Goal: Check status: Check status

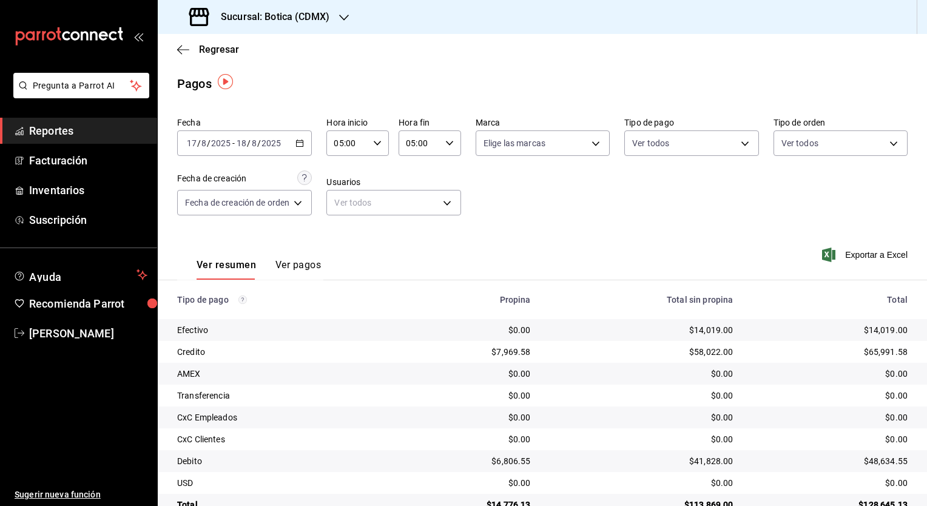
scroll to position [2, 0]
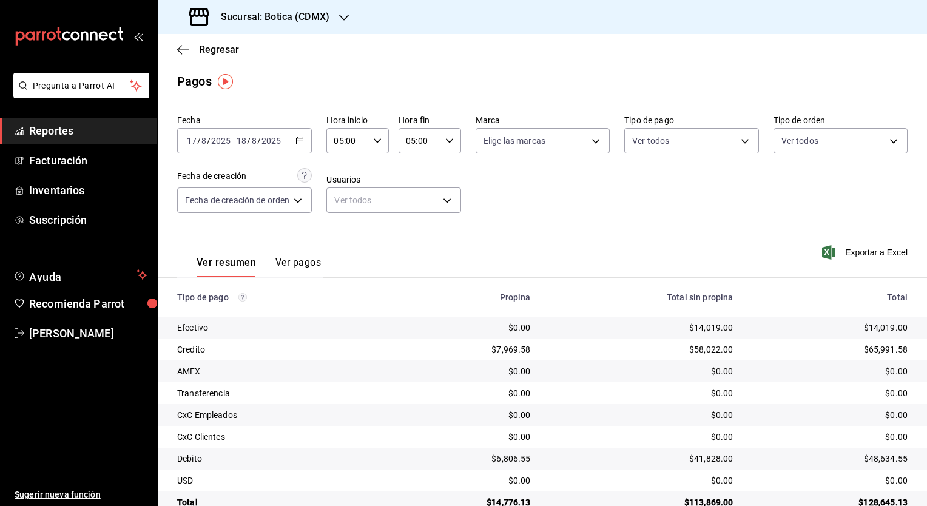
click at [317, 21] on h3 "Sucursal: Botica (CDMX)" at bounding box center [270, 17] width 118 height 15
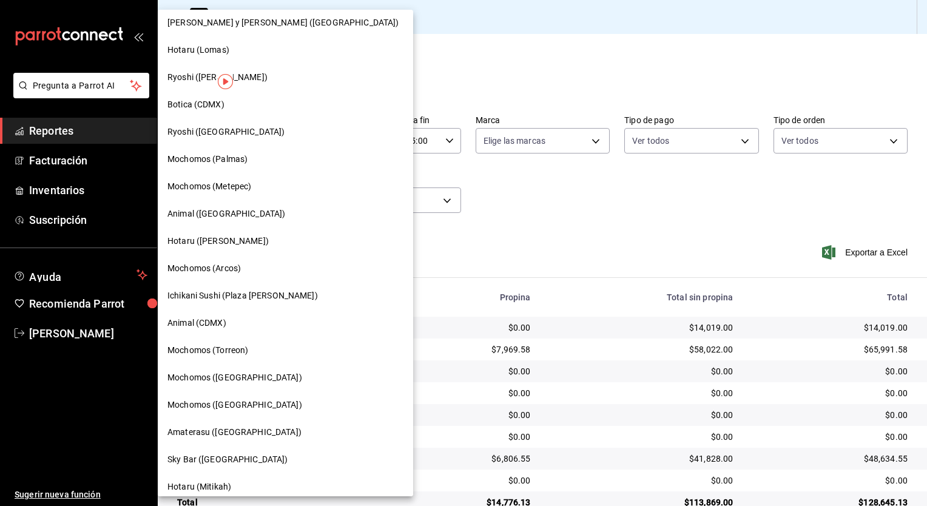
scroll to position [61, 0]
click at [218, 233] on div "Hotaru ([PERSON_NAME])" at bounding box center [285, 240] width 255 height 27
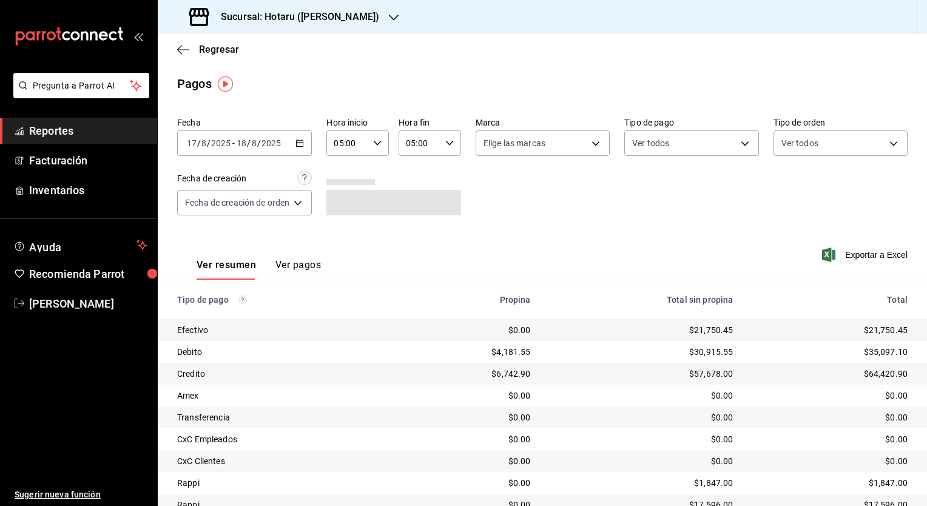
click at [303, 143] on icon "button" at bounding box center [299, 143] width 8 height 8
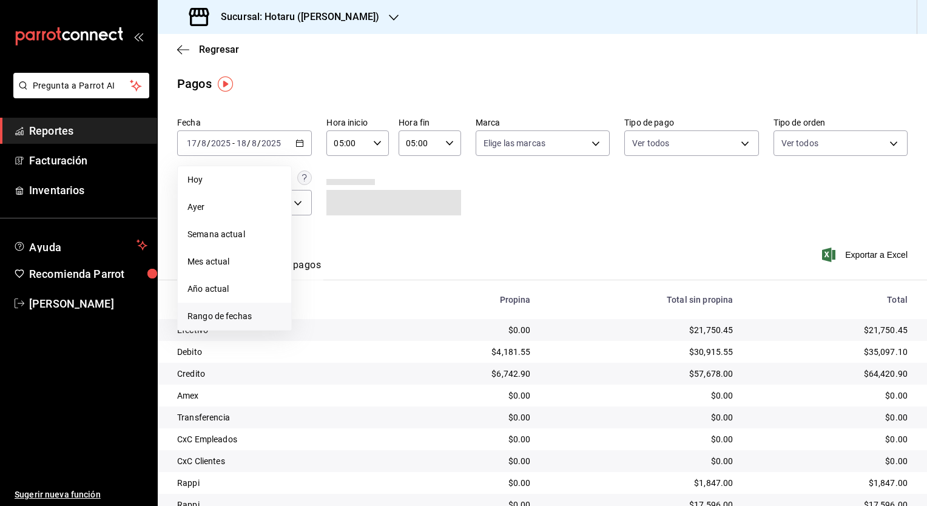
click at [223, 311] on span "Rango de fechas" at bounding box center [234, 316] width 94 height 13
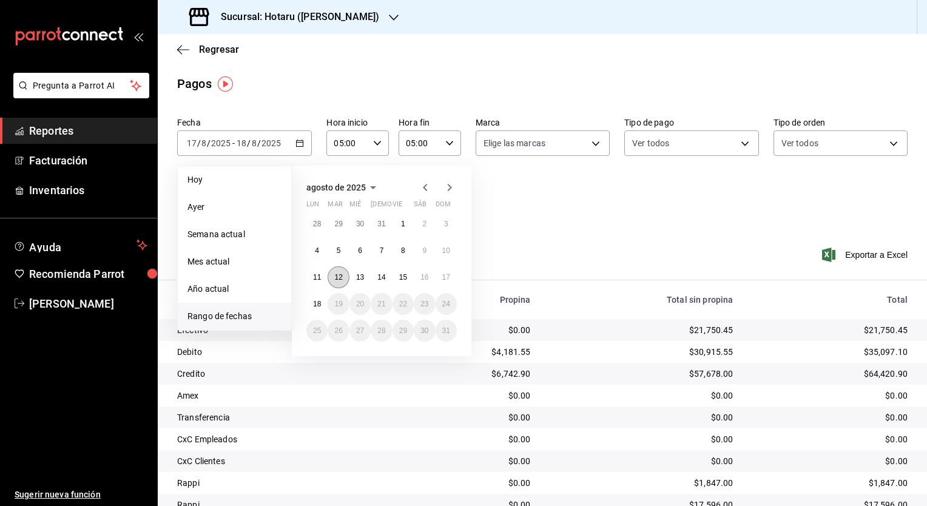
click at [337, 274] on abbr "12" at bounding box center [338, 277] width 8 height 8
click at [358, 277] on abbr "13" at bounding box center [360, 277] width 8 height 8
type input "00:00"
type input "23:59"
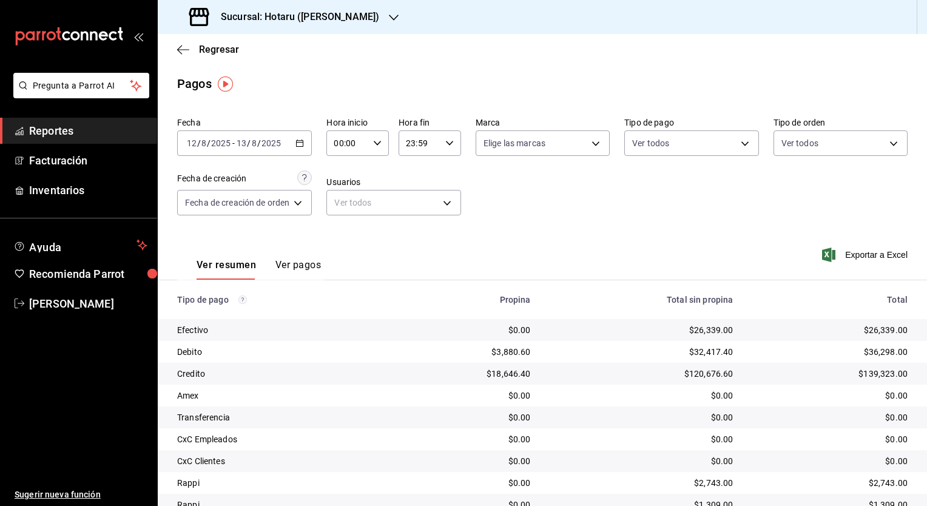
click at [383, 150] on div "00:00 Hora inicio" at bounding box center [357, 142] width 62 height 25
click at [349, 207] on button "05" at bounding box center [343, 198] width 26 height 24
type input "05:00"
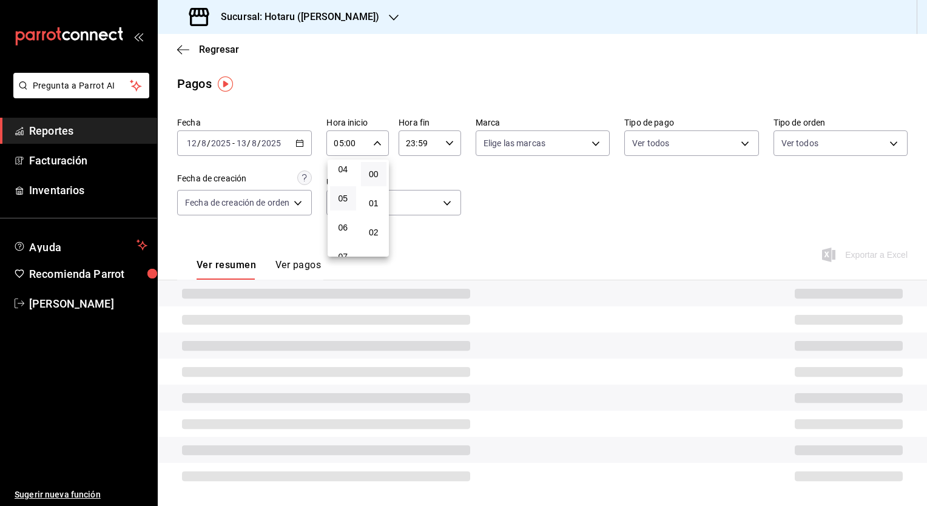
click at [454, 148] on div at bounding box center [463, 253] width 927 height 506
click at [451, 147] on icon "button" at bounding box center [449, 143] width 8 height 8
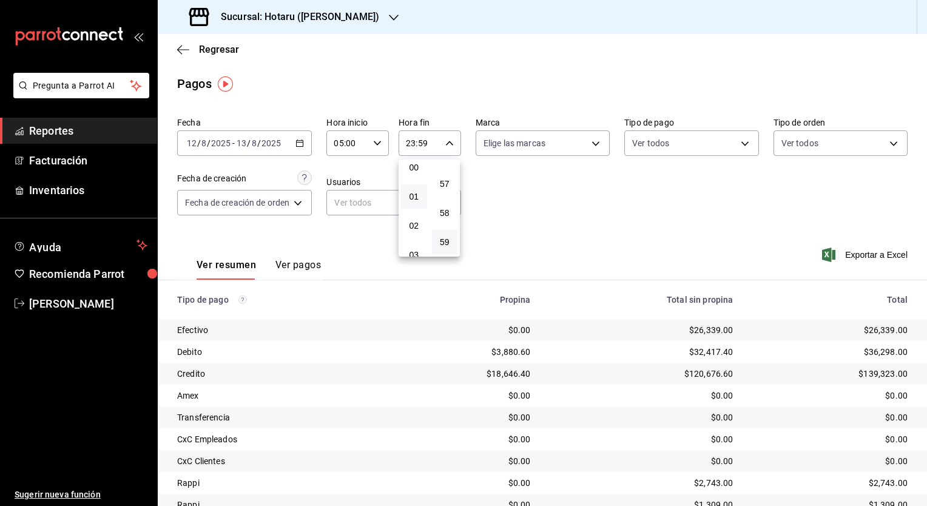
scroll to position [67, 0]
click at [414, 244] on button "05" at bounding box center [414, 252] width 26 height 24
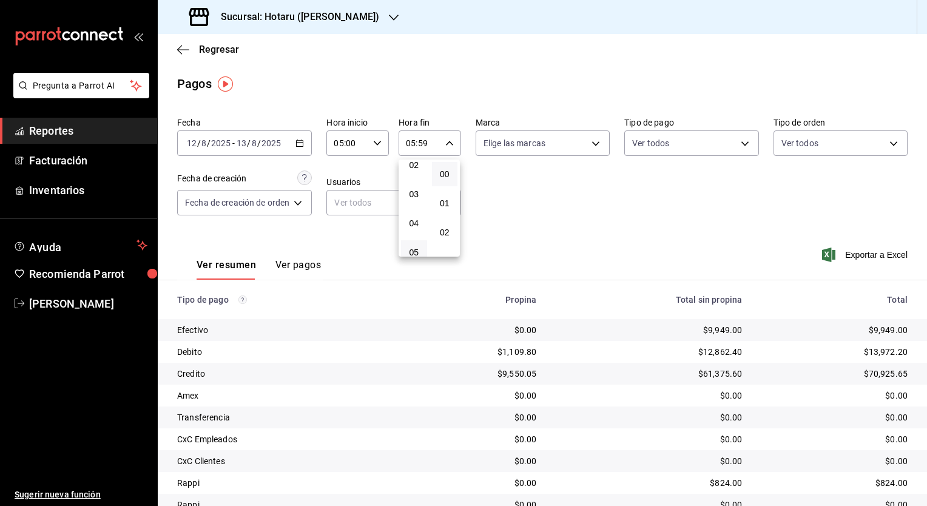
click at [448, 181] on button "00" at bounding box center [445, 174] width 26 height 24
type input "05:00"
click at [456, 184] on button "00" at bounding box center [445, 174] width 26 height 24
click at [530, 217] on div at bounding box center [463, 253] width 927 height 506
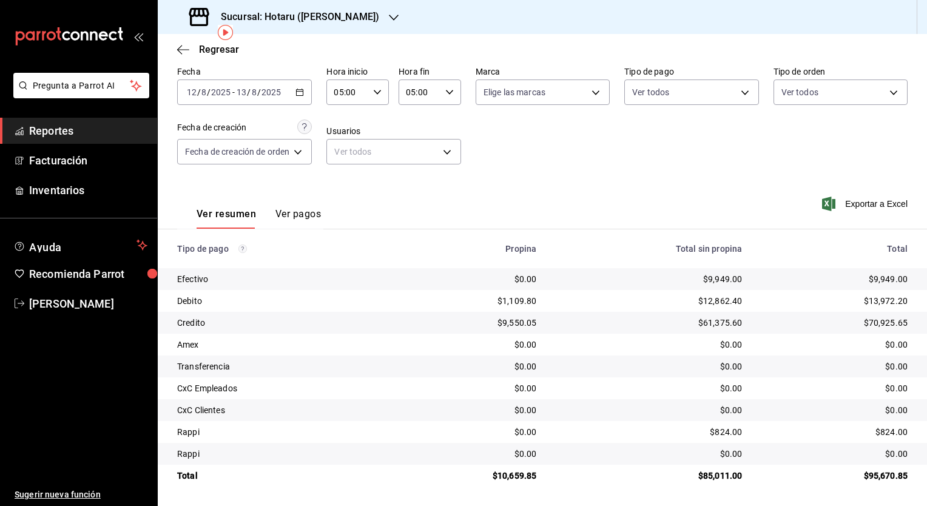
click at [527, 166] on div "Fecha [DATE] [DATE] - [DATE] [DATE] Hora inicio 05:00 Hora inicio Hora fin 05:0…" at bounding box center [542, 120] width 730 height 118
click at [665, 200] on div "Ver resumen Ver pagos Exportar a Excel" at bounding box center [542, 211] width 769 height 64
click at [480, 203] on div "Ver resumen Ver pagos Exportar a Excel" at bounding box center [542, 211] width 769 height 64
click at [345, 38] on div "Regresar" at bounding box center [542, 49] width 769 height 31
click at [333, 16] on div "Sucursal: Hotaru ([PERSON_NAME])" at bounding box center [285, 17] width 236 height 34
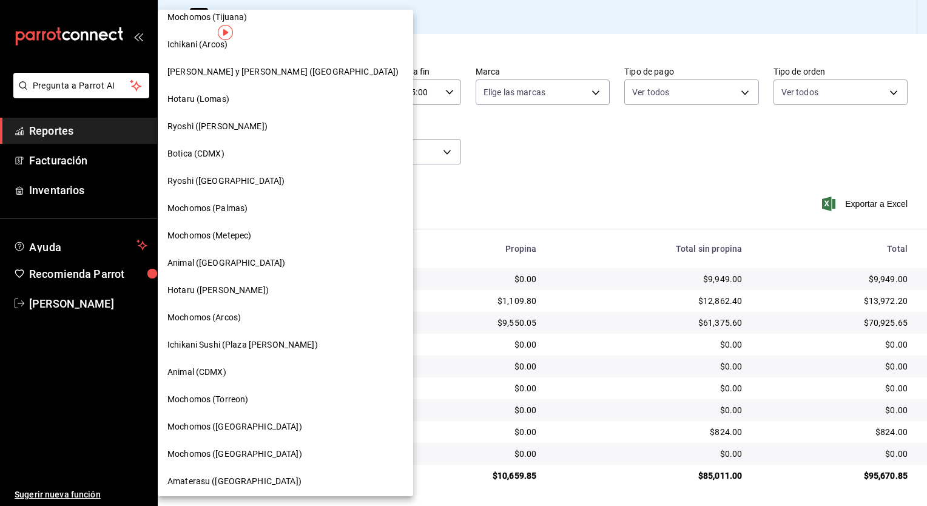
scroll to position [18, 0]
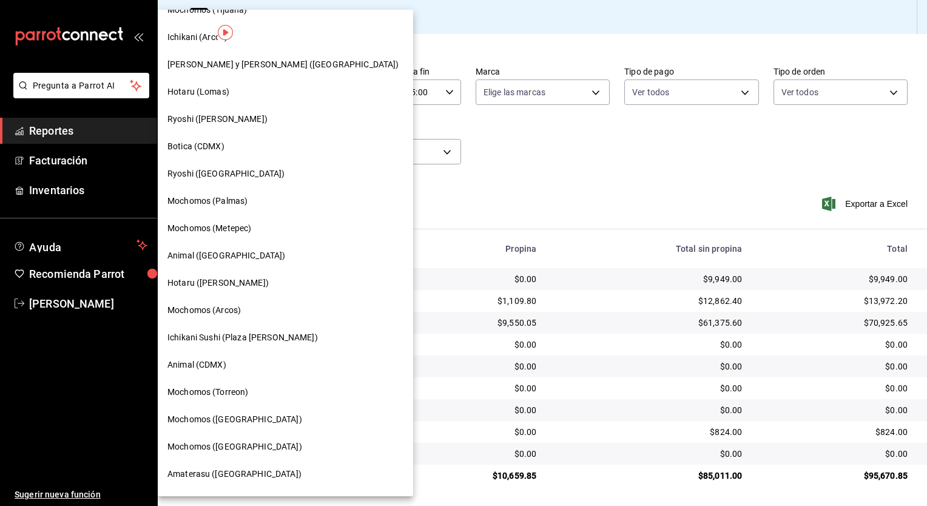
click at [255, 172] on div "Ryoshi ([GEOGRAPHIC_DATA])" at bounding box center [285, 173] width 236 height 13
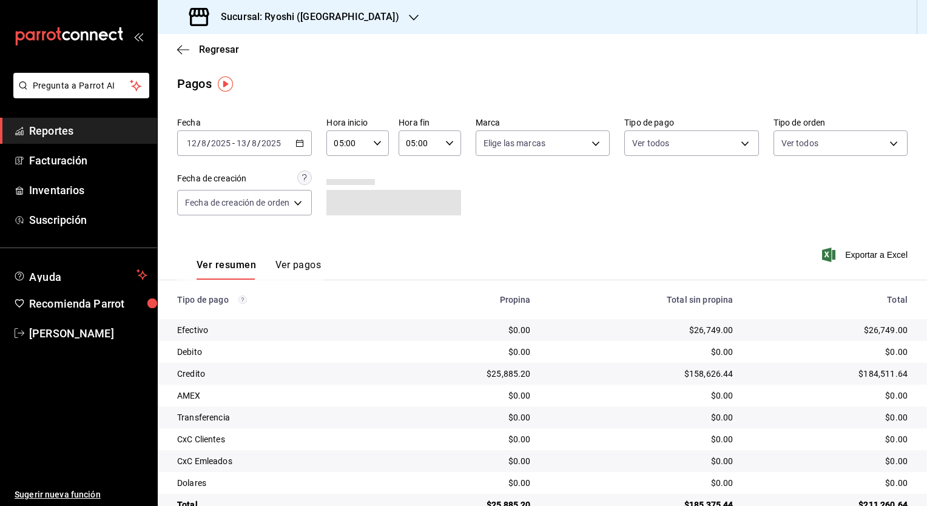
click at [295, 144] on div "[DATE] [DATE] - [DATE] [DATE]" at bounding box center [244, 142] width 135 height 25
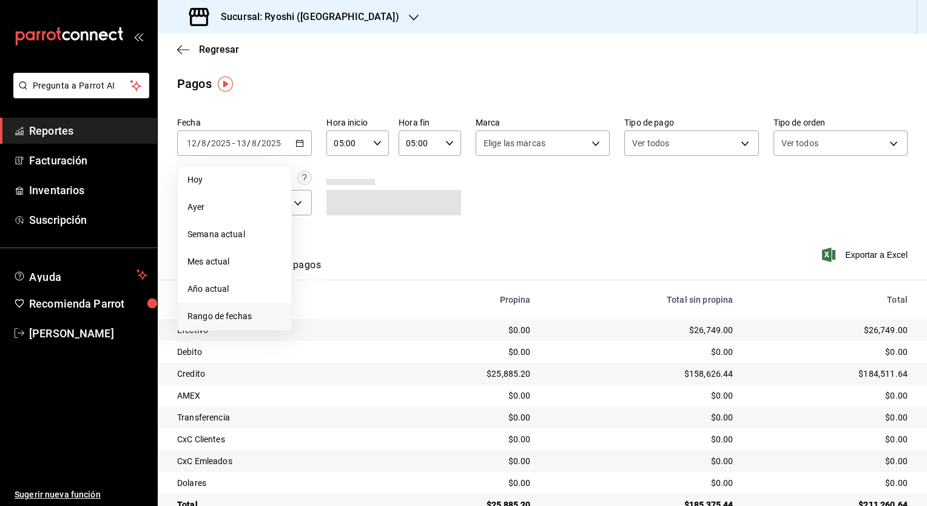
click at [232, 314] on span "Rango de fechas" at bounding box center [234, 316] width 94 height 13
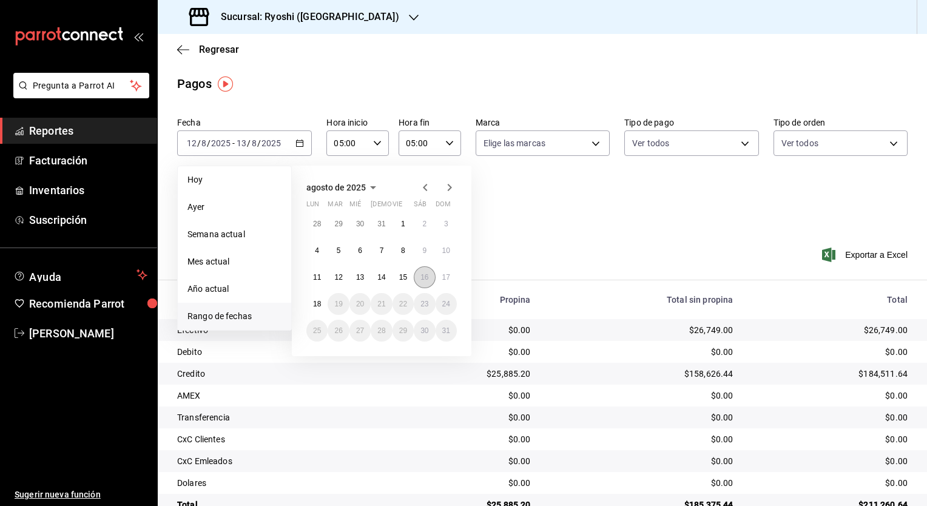
click at [422, 282] on button "16" at bounding box center [424, 277] width 21 height 22
click at [448, 280] on abbr "17" at bounding box center [446, 277] width 8 height 8
type input "00:00"
type input "23:59"
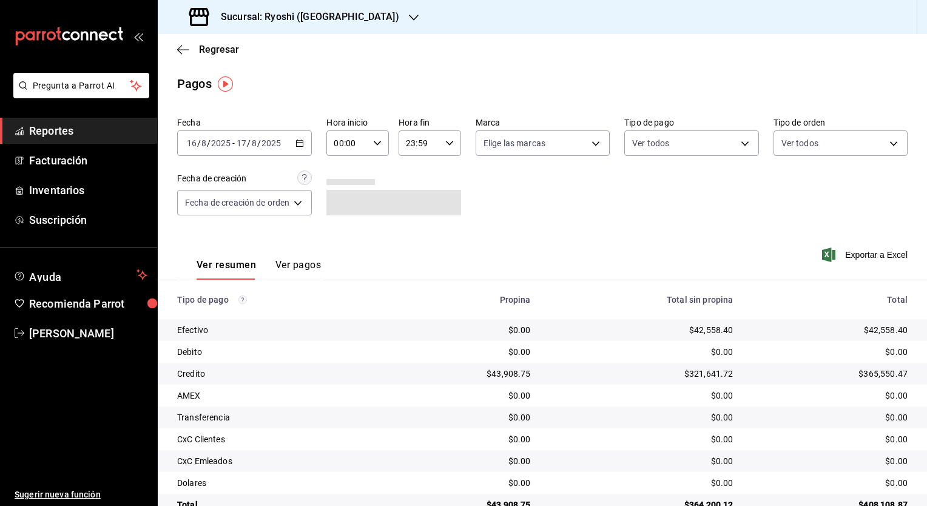
click at [375, 140] on icon "button" at bounding box center [377, 143] width 8 height 8
click at [349, 221] on button "05" at bounding box center [343, 216] width 26 height 24
type input "05:00"
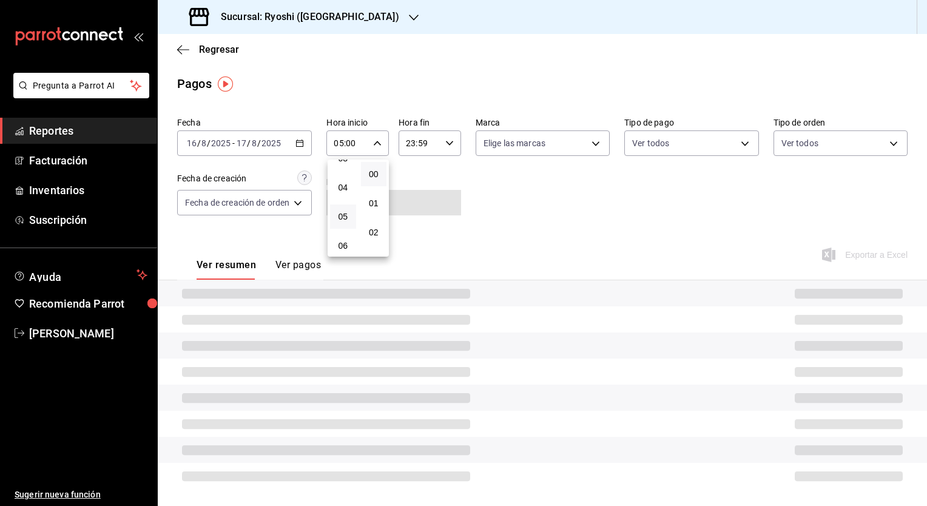
click at [450, 142] on div at bounding box center [463, 253] width 927 height 506
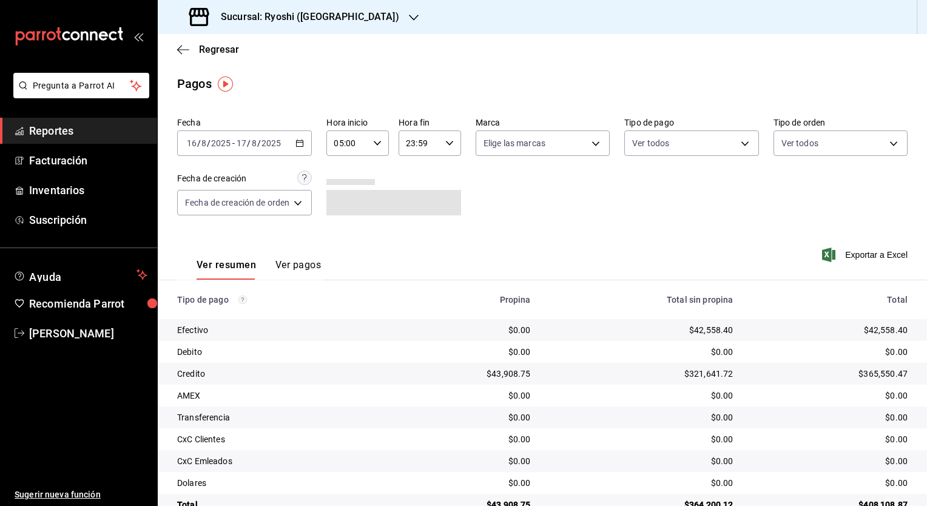
click at [448, 142] on icon "button" at bounding box center [449, 143] width 8 height 8
click at [412, 222] on span "05" at bounding box center [414, 219] width 12 height 10
click at [449, 169] on button "00" at bounding box center [445, 174] width 26 height 24
type input "05:00"
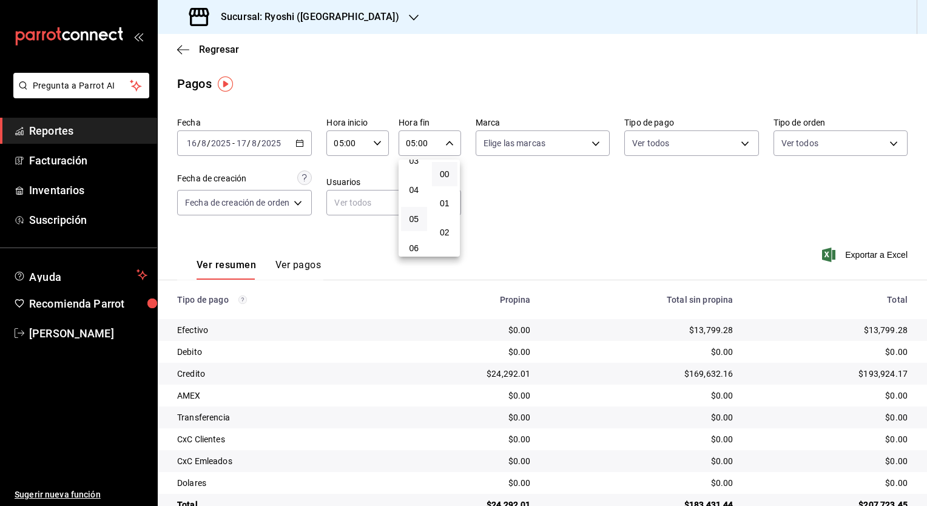
click at [564, 215] on div at bounding box center [463, 253] width 927 height 506
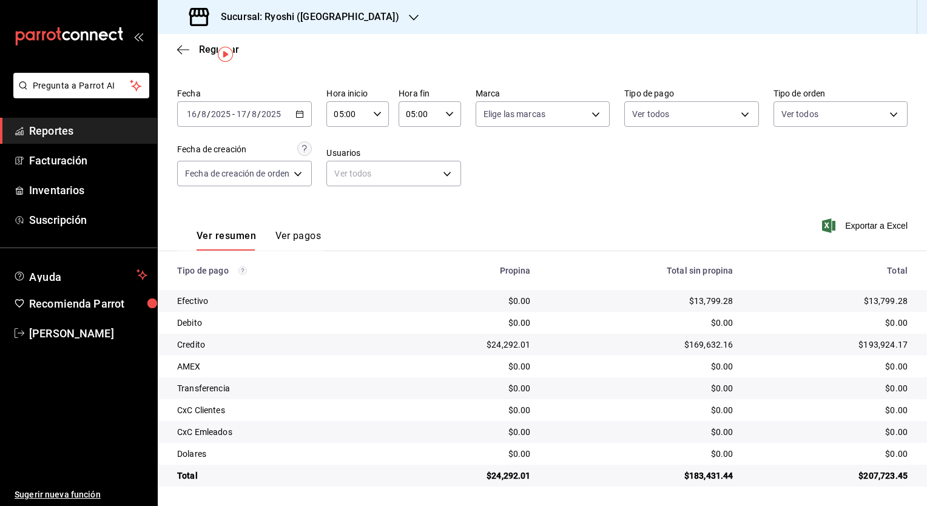
click at [456, 227] on div "Ver resumen Ver pagos Exportar a Excel" at bounding box center [542, 233] width 769 height 64
click at [320, 13] on h3 "Sucursal: Ryoshi ([GEOGRAPHIC_DATA])" at bounding box center [305, 17] width 188 height 15
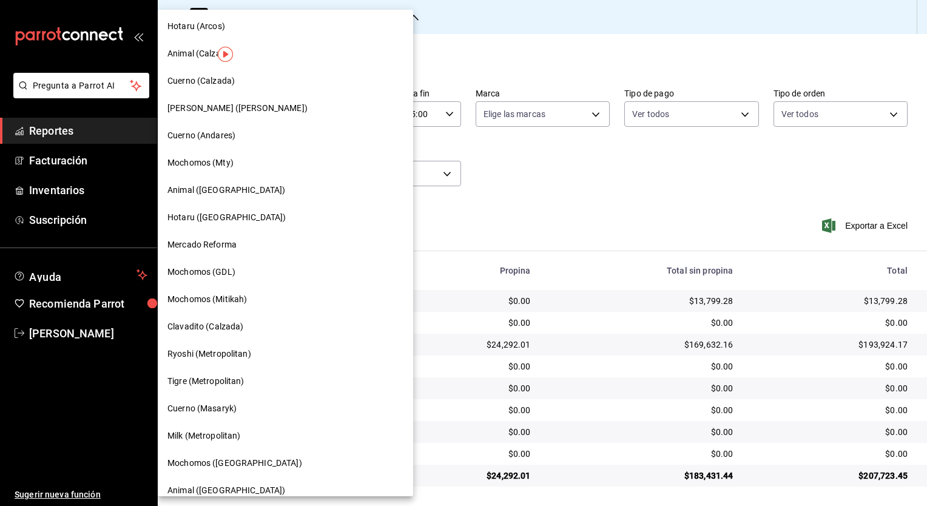
scroll to position [587, 0]
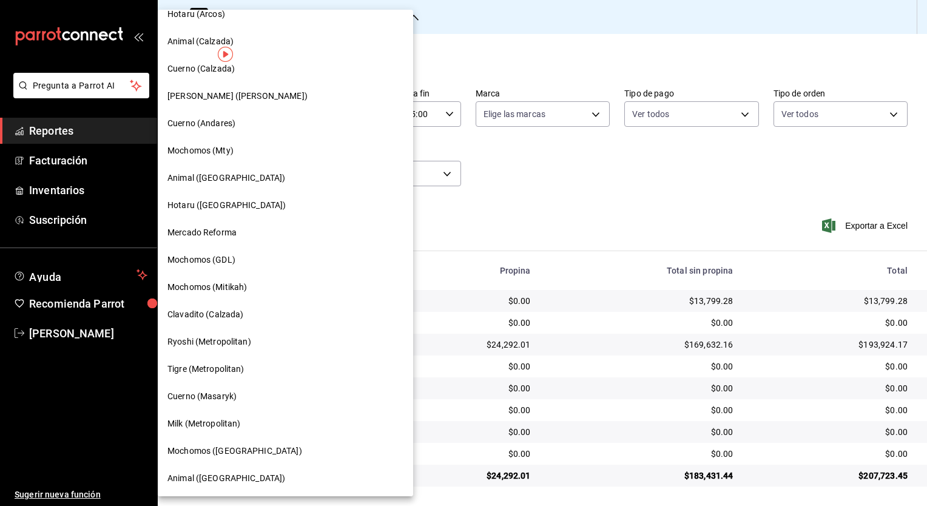
click at [244, 448] on span "Mochomos ([GEOGRAPHIC_DATA])" at bounding box center [234, 451] width 135 height 13
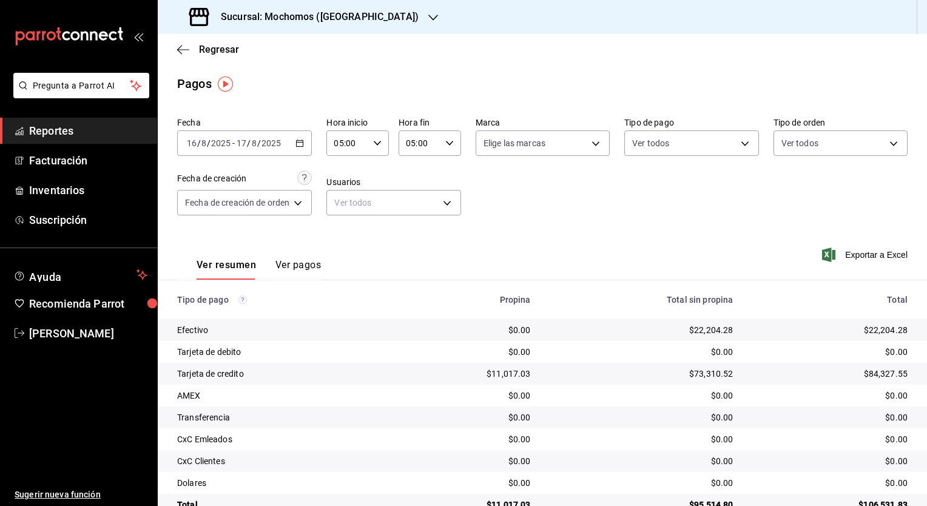
click at [303, 149] on div "[DATE] [DATE] - [DATE] [DATE]" at bounding box center [244, 142] width 135 height 25
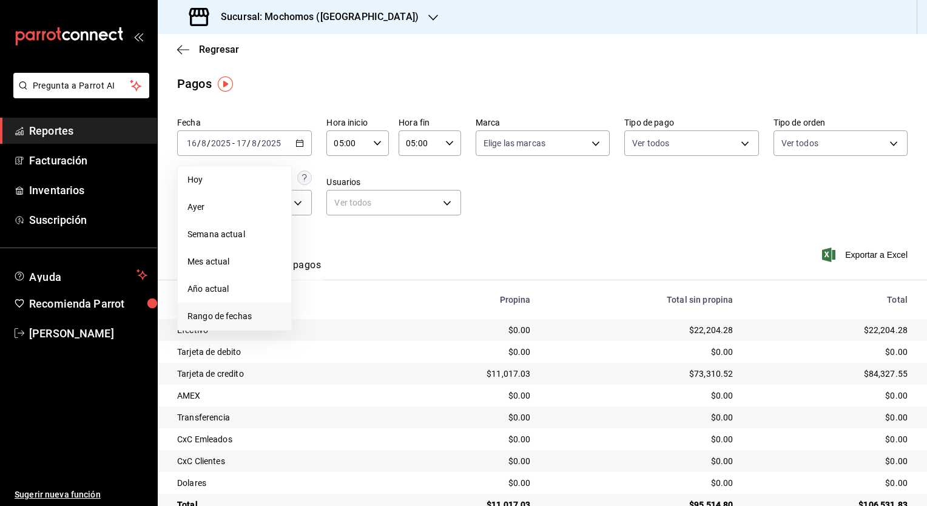
click at [231, 308] on li "Rango de fechas" at bounding box center [234, 316] width 113 height 27
click at [313, 284] on button "11" at bounding box center [316, 277] width 21 height 22
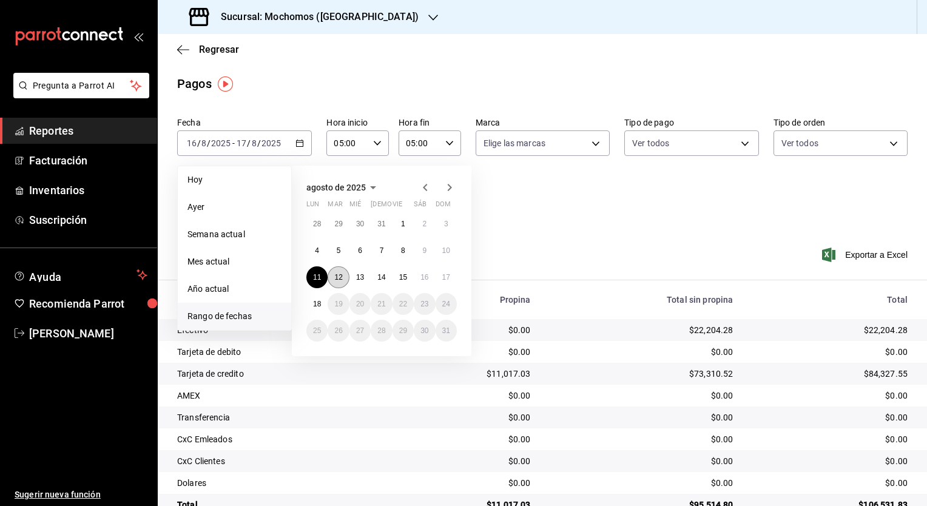
click at [335, 283] on button "12" at bounding box center [338, 277] width 21 height 22
type input "00:00"
type input "23:59"
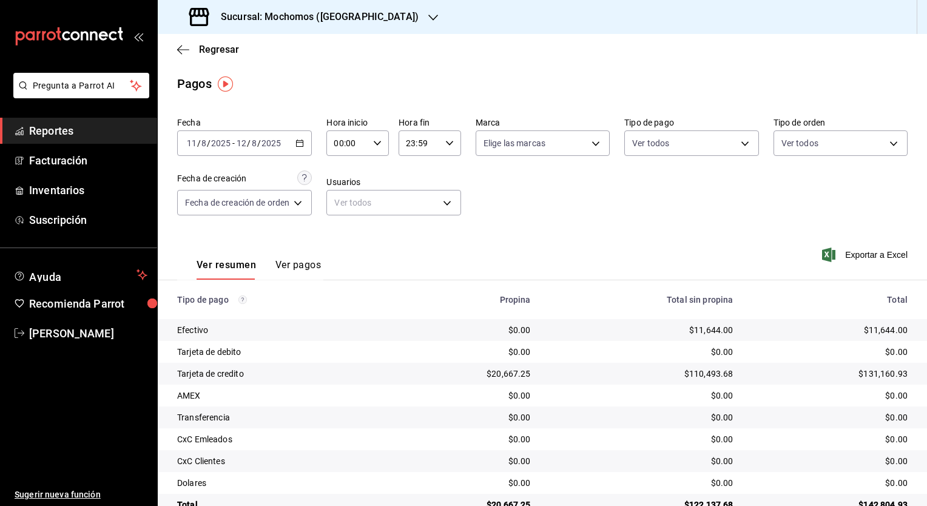
click at [379, 146] on icon "button" at bounding box center [377, 143] width 8 height 8
click at [340, 241] on span "05" at bounding box center [343, 245] width 12 height 10
type input "05:00"
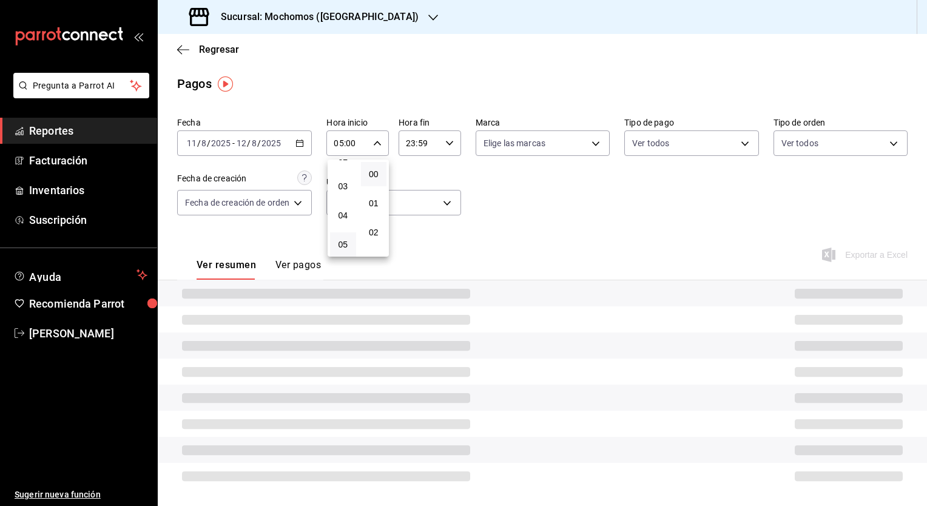
click at [454, 143] on div at bounding box center [463, 253] width 927 height 506
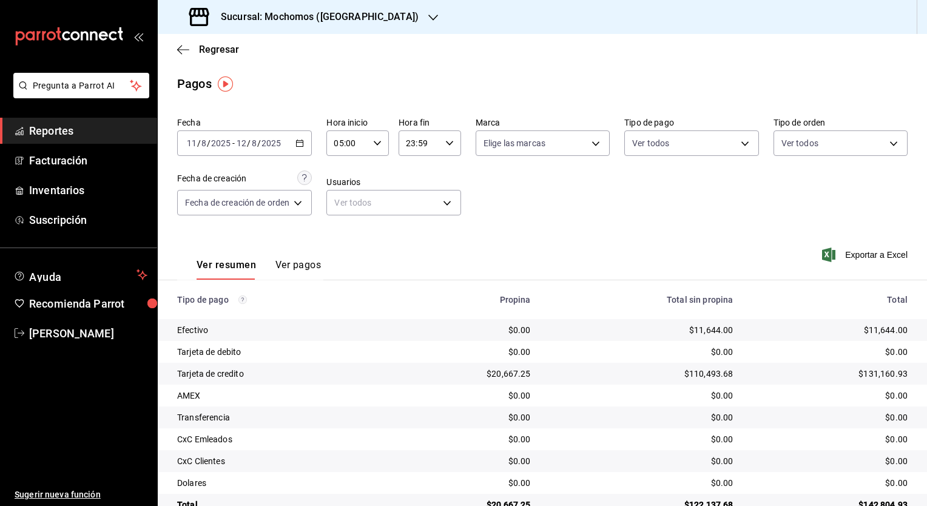
click at [447, 150] on div "23:59 Hora fin" at bounding box center [430, 142] width 62 height 25
click at [410, 198] on button "05" at bounding box center [414, 188] width 26 height 24
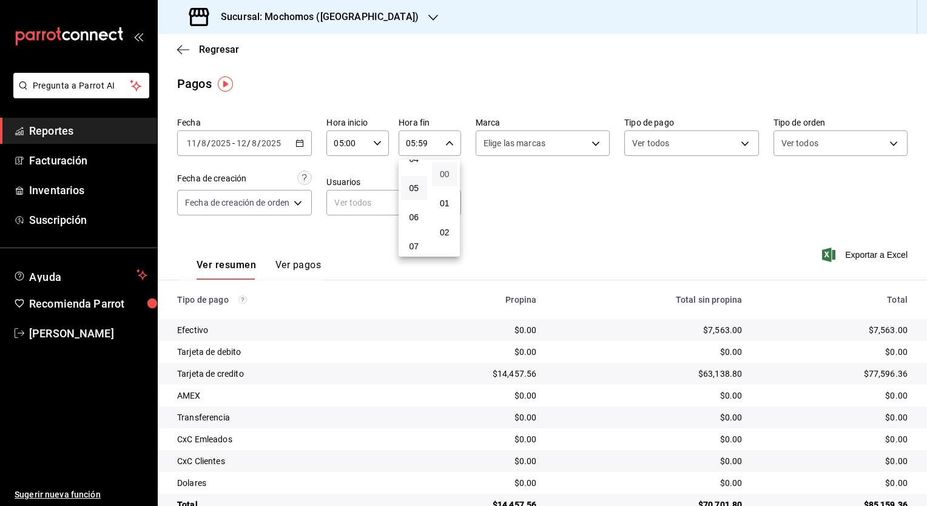
click at [448, 175] on span "00" at bounding box center [445, 174] width 12 height 10
type input "05:00"
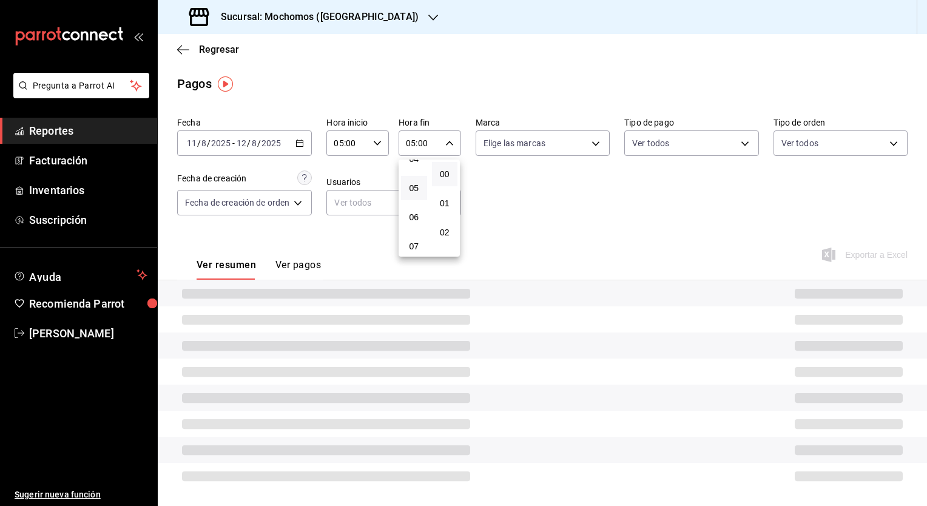
click at [536, 230] on div at bounding box center [463, 253] width 927 height 506
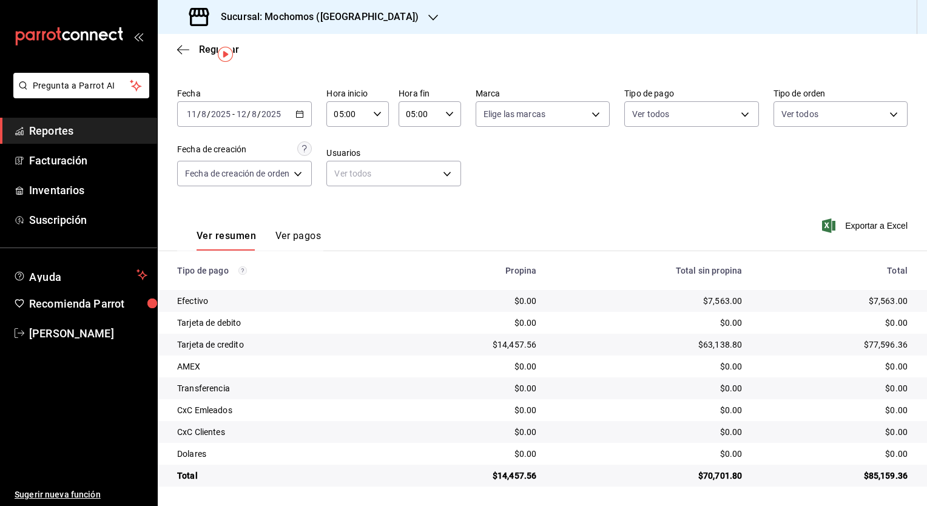
scroll to position [29, 0]
click at [303, 115] on icon "button" at bounding box center [299, 114] width 8 height 8
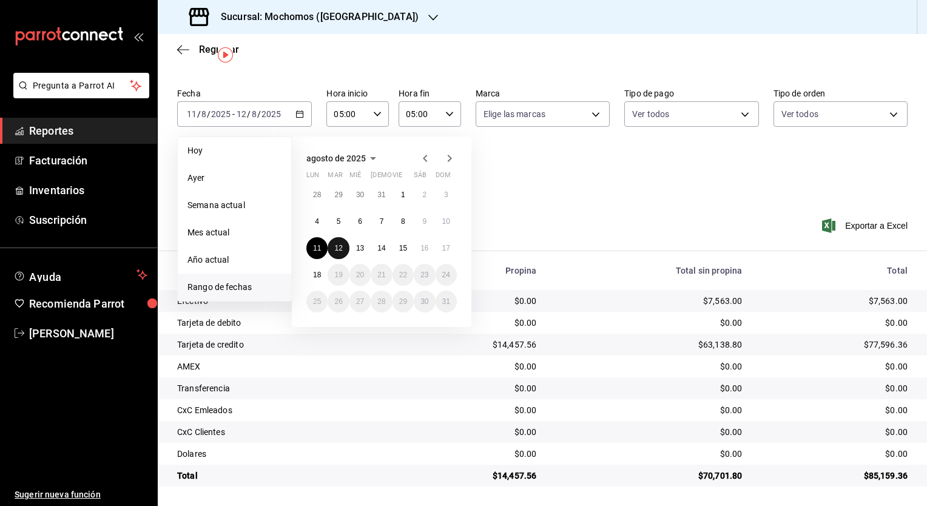
click at [340, 252] on button "12" at bounding box center [338, 248] width 21 height 22
click at [360, 252] on button "13" at bounding box center [359, 248] width 21 height 22
type input "00:00"
type input "23:59"
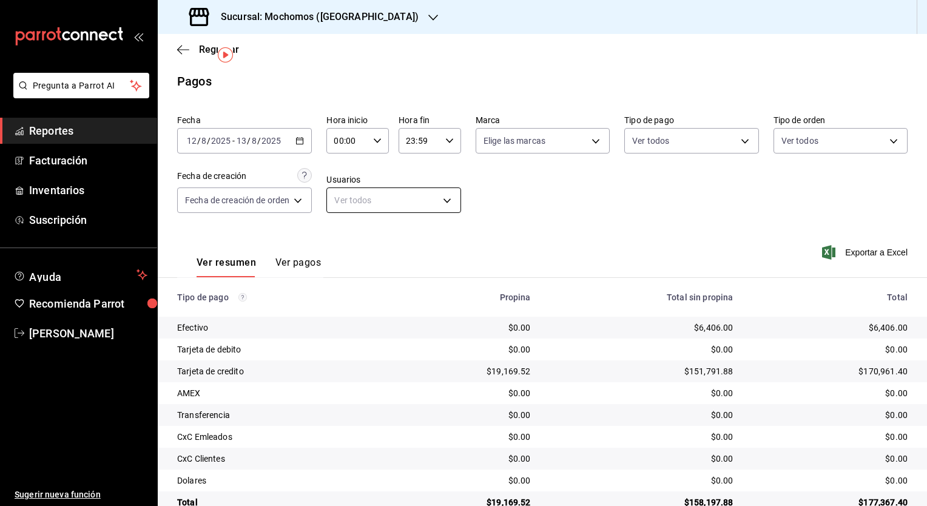
scroll to position [29, 0]
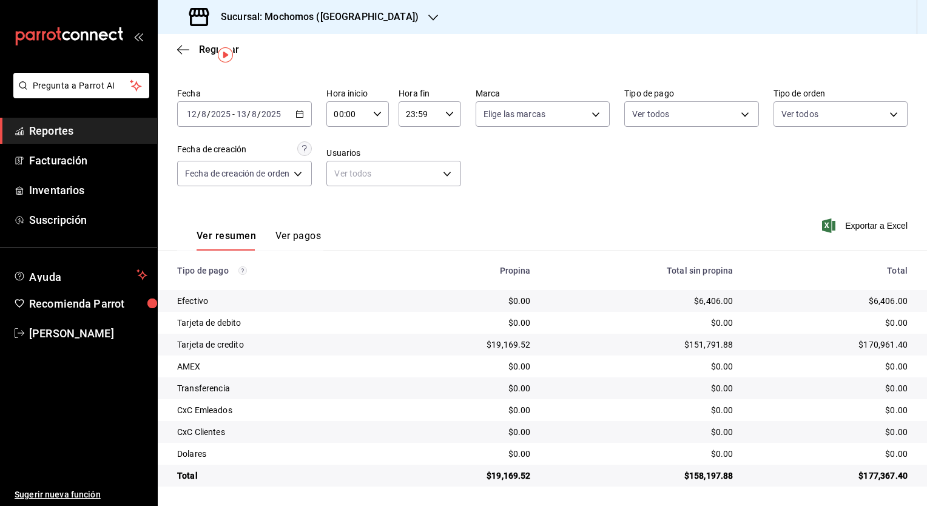
click at [382, 116] on div "00:00 Hora inicio" at bounding box center [357, 113] width 62 height 25
click at [343, 182] on span "05" at bounding box center [343, 180] width 12 height 10
type input "05:00"
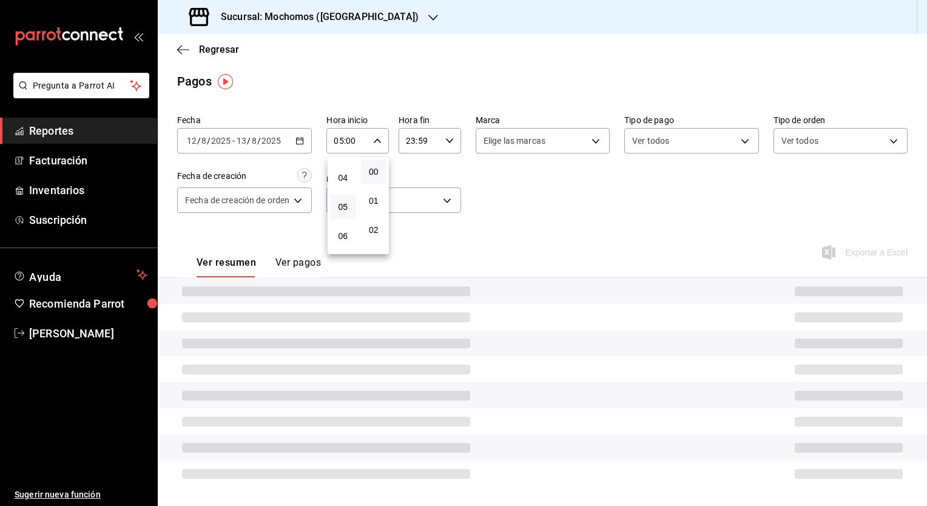
click at [445, 142] on div at bounding box center [463, 253] width 927 height 506
click at [445, 142] on div "Fecha [DATE] [DATE] - [DATE] [DATE] Hora inicio 05:00 Hora inicio Hora fin 23:5…" at bounding box center [542, 169] width 730 height 118
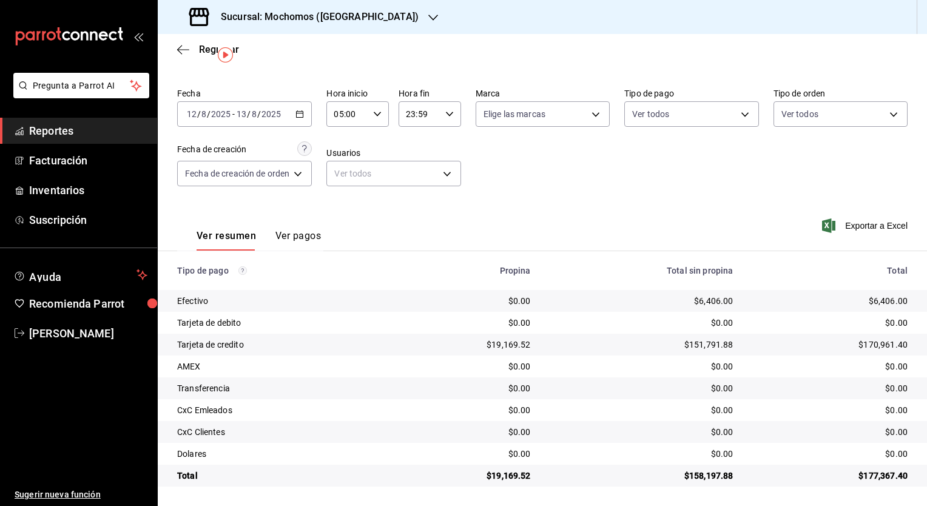
click at [445, 120] on div "23:59 Hora fin" at bounding box center [430, 113] width 62 height 25
click at [413, 182] on button "05" at bounding box center [414, 174] width 26 height 24
click at [447, 179] on button "00" at bounding box center [445, 172] width 26 height 24
type input "05:00"
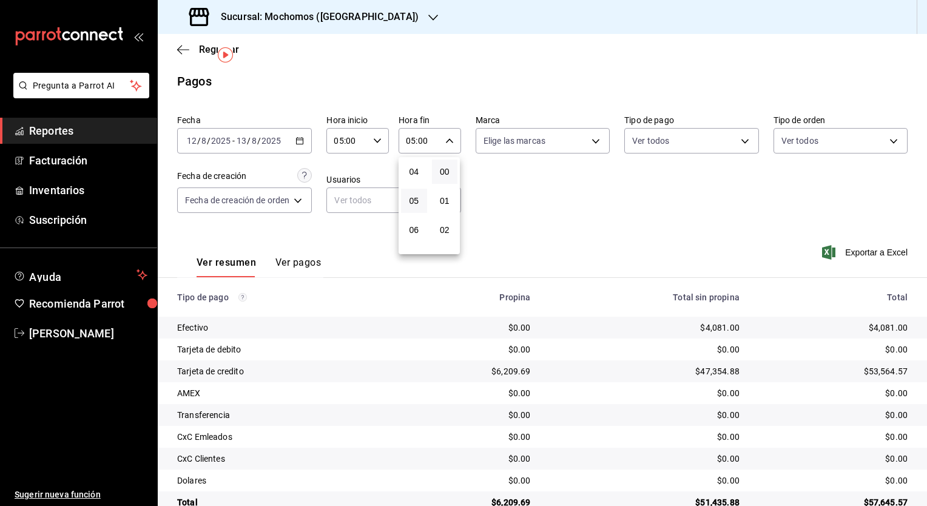
scroll to position [29, 0]
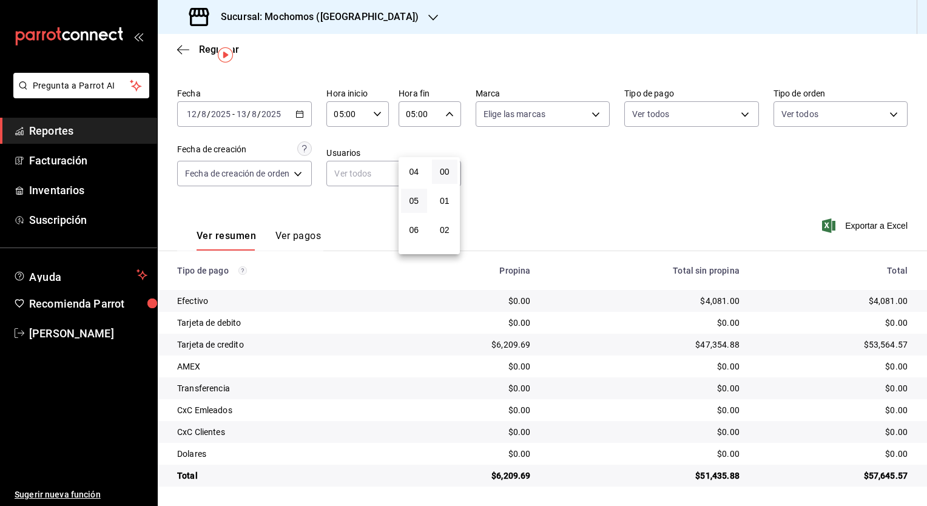
click at [545, 228] on div at bounding box center [463, 253] width 927 height 506
click at [525, 190] on div "Fecha [DATE] [DATE] - [DATE] [DATE] Hora inicio 05:00 Hora inicio Hora fin 05:0…" at bounding box center [542, 142] width 730 height 118
click at [308, 116] on div "[DATE] [DATE] - [DATE] [DATE]" at bounding box center [244, 113] width 135 height 25
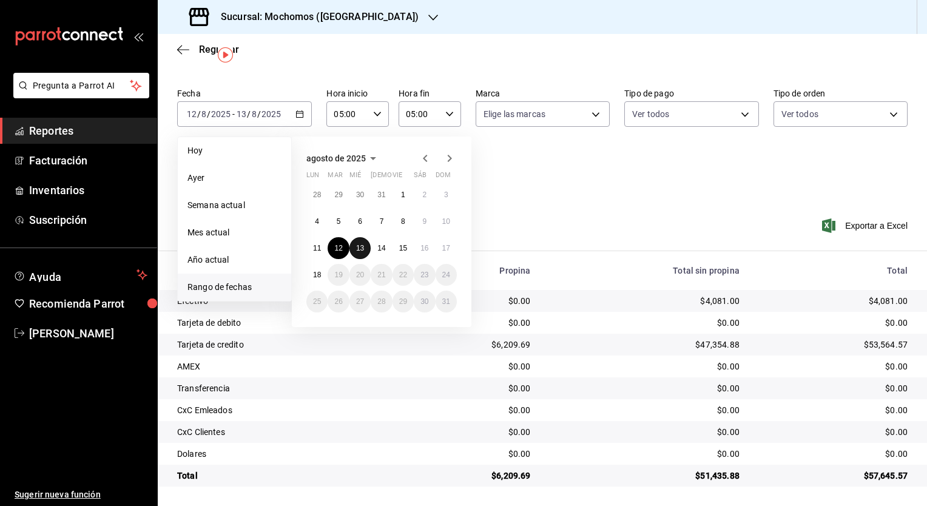
click at [369, 252] on button "13" at bounding box center [359, 248] width 21 height 22
click at [378, 251] on abbr "14" at bounding box center [381, 248] width 8 height 8
type input "00:00"
type input "23:59"
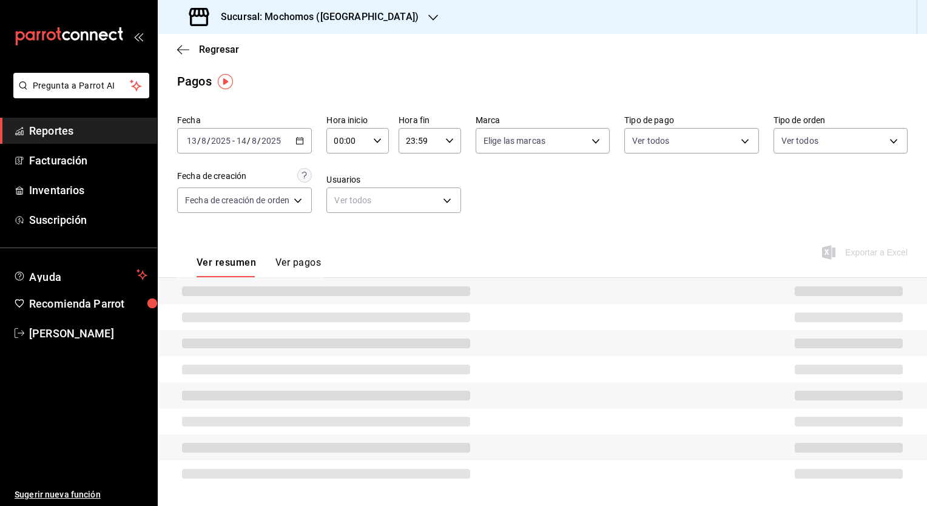
scroll to position [2, 0]
click at [380, 144] on icon "button" at bounding box center [377, 141] width 8 height 8
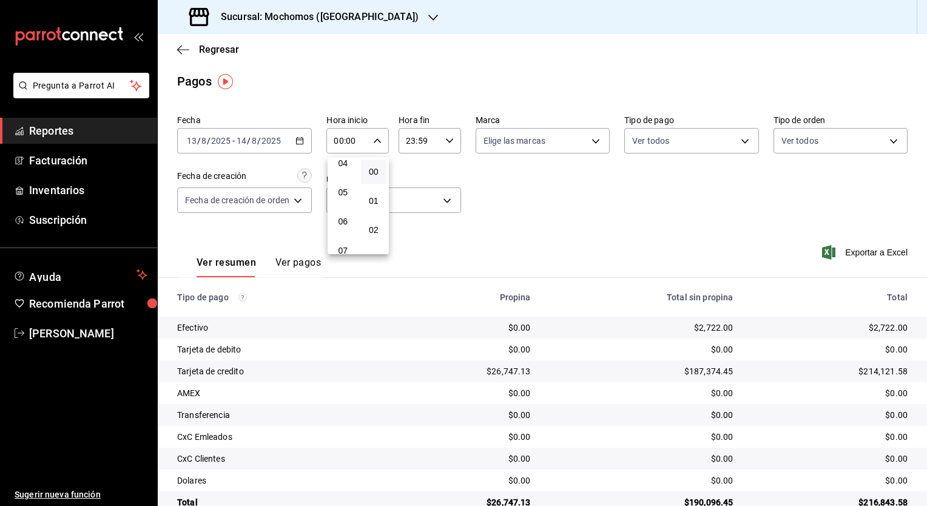
scroll to position [126, 0]
click at [349, 183] on button "05" at bounding box center [343, 191] width 26 height 24
type input "05:00"
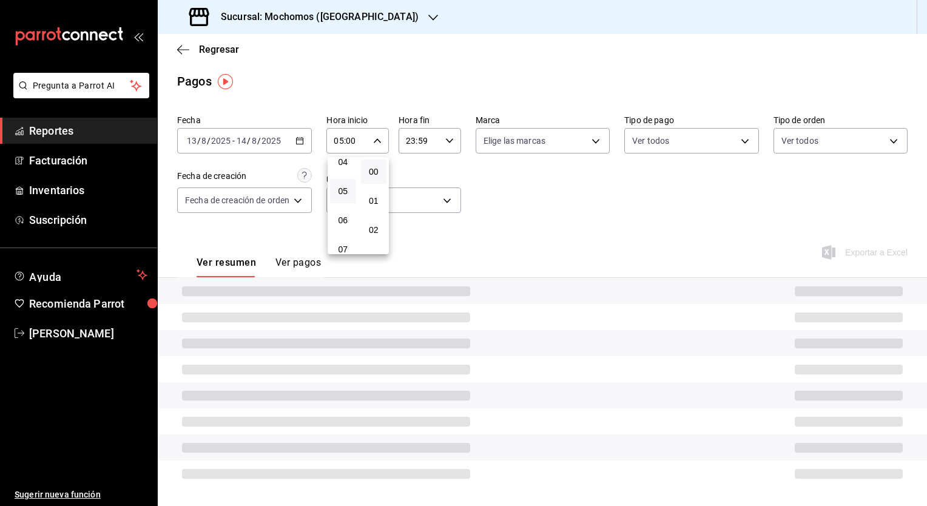
click at [445, 138] on div at bounding box center [463, 253] width 927 height 506
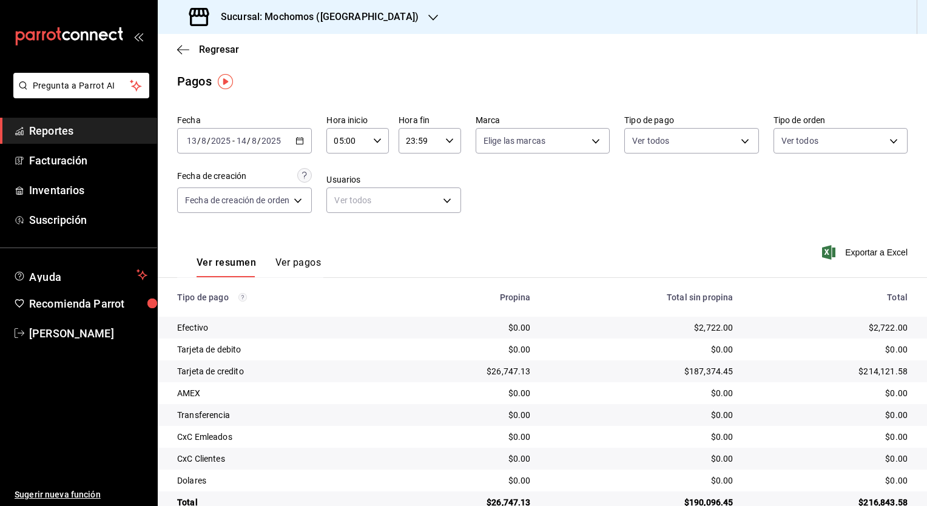
click at [445, 138] on icon "button" at bounding box center [449, 141] width 8 height 8
click at [417, 175] on span "05" at bounding box center [414, 175] width 12 height 10
click at [440, 178] on button "00" at bounding box center [445, 172] width 26 height 24
type input "05:00"
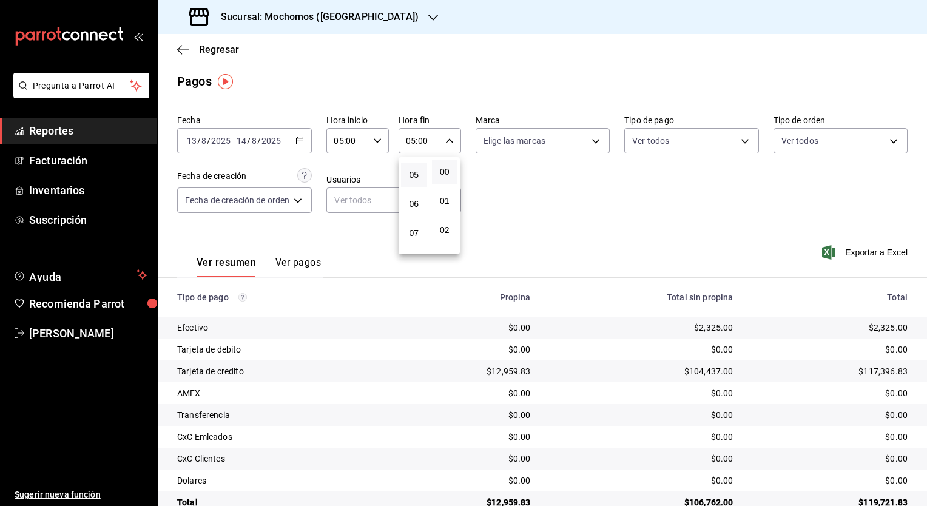
click at [506, 222] on div at bounding box center [463, 253] width 927 height 506
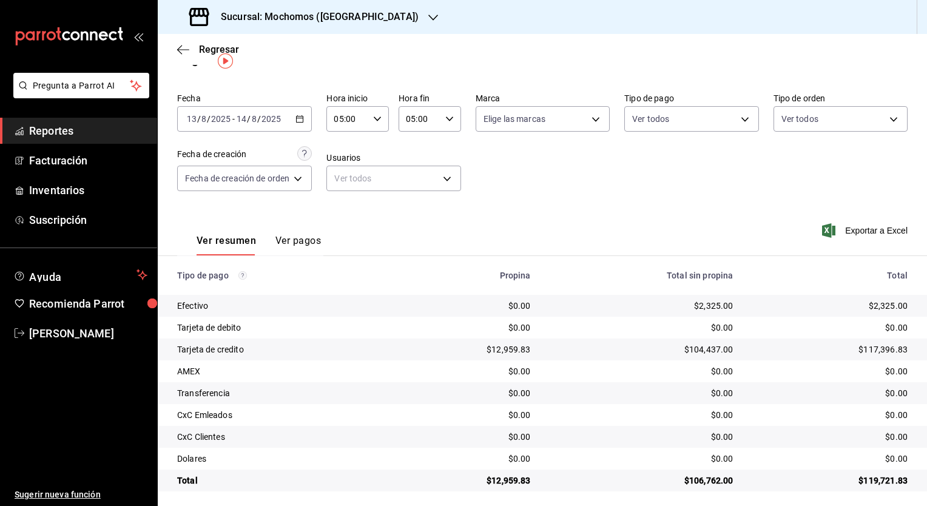
scroll to position [25, 0]
click at [302, 114] on icon "button" at bounding box center [299, 118] width 8 height 8
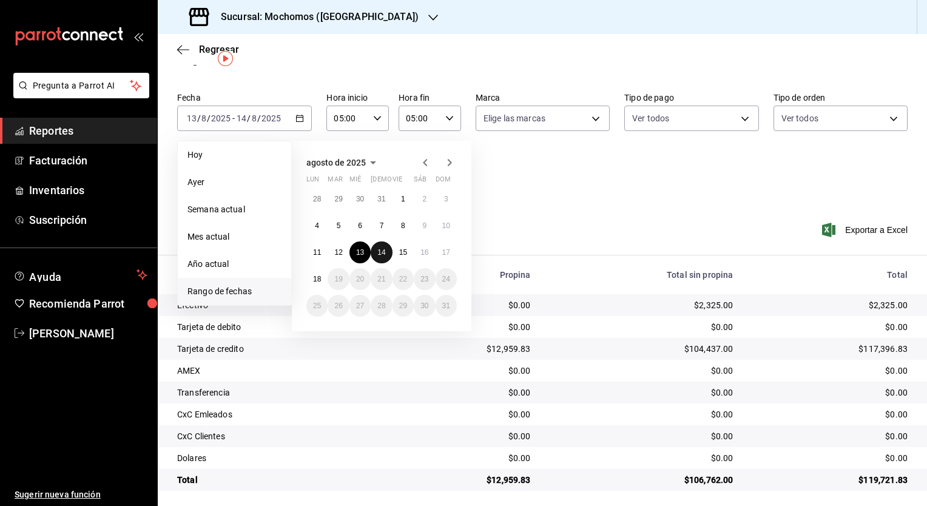
click at [384, 253] on abbr "14" at bounding box center [381, 252] width 8 height 8
click at [398, 253] on button "15" at bounding box center [403, 252] width 21 height 22
type input "00:00"
type input "23:59"
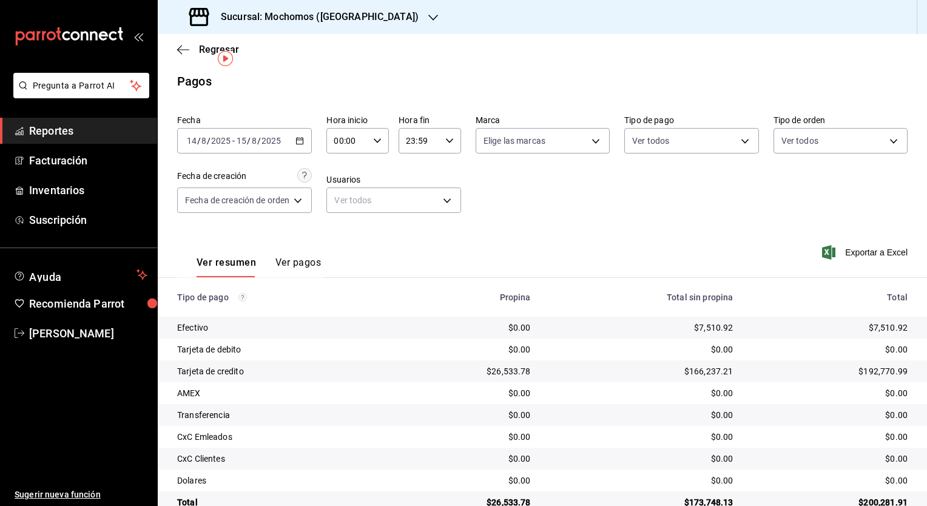
scroll to position [25, 0]
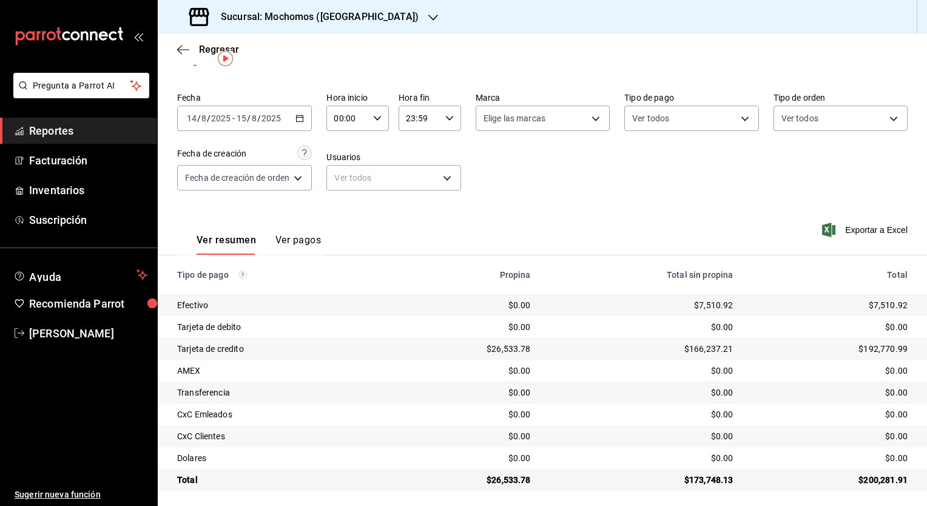
click at [374, 126] on div "00:00 Hora inicio" at bounding box center [357, 118] width 62 height 25
click at [349, 144] on button "05" at bounding box center [343, 138] width 26 height 24
type input "05:00"
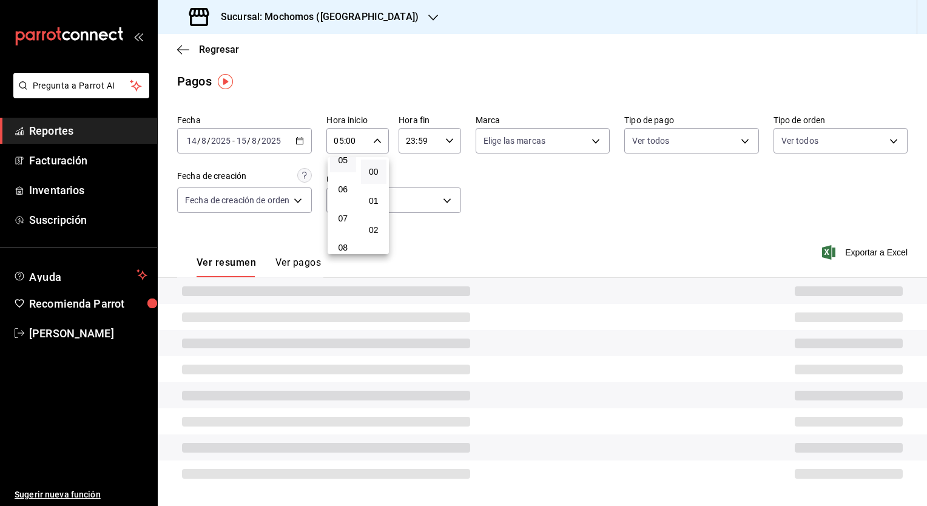
scroll to position [2, 0]
click at [439, 149] on div at bounding box center [463, 253] width 927 height 506
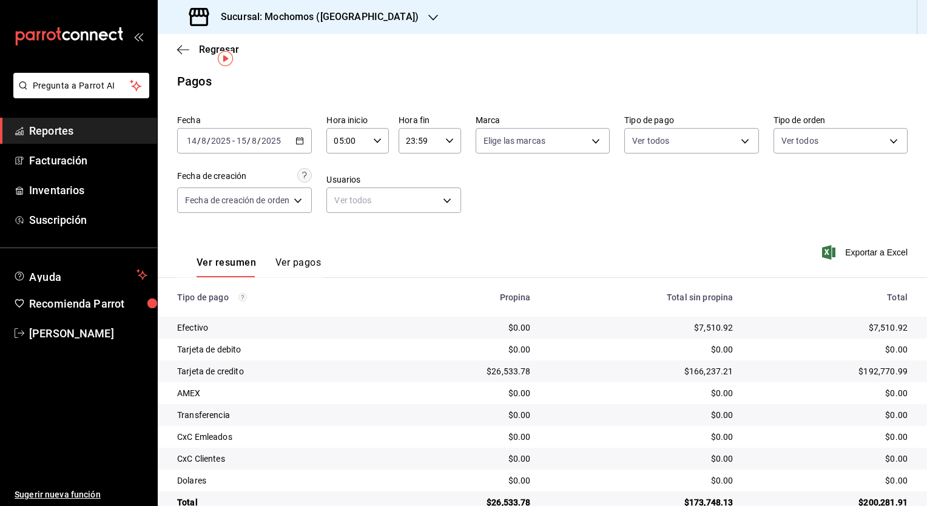
scroll to position [25, 0]
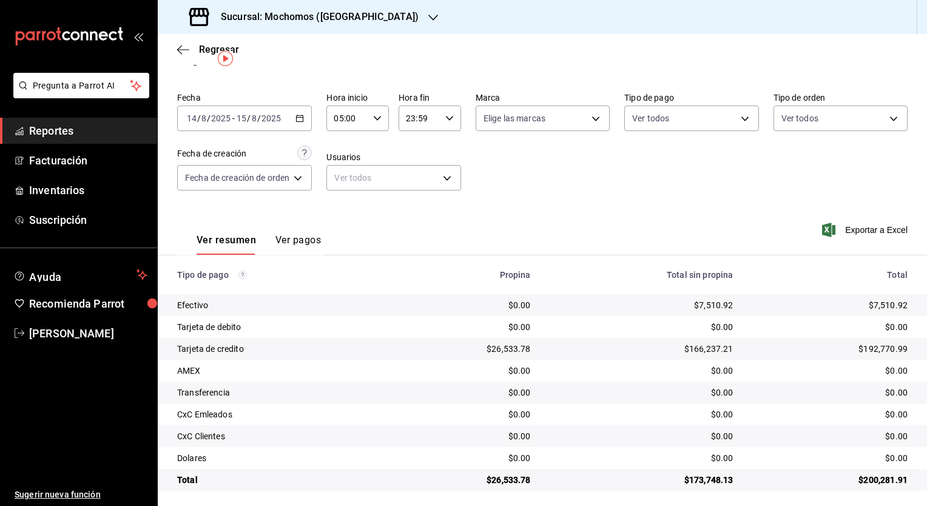
click at [449, 144] on div "Fecha [DATE] [DATE] - [DATE] [DATE] Hora inicio 05:00 Hora inicio Hora fin 23:5…" at bounding box center [542, 146] width 730 height 118
click at [447, 124] on div "23:59 Hora fin" at bounding box center [430, 118] width 62 height 25
click at [410, 211] on span "05" at bounding box center [414, 206] width 12 height 10
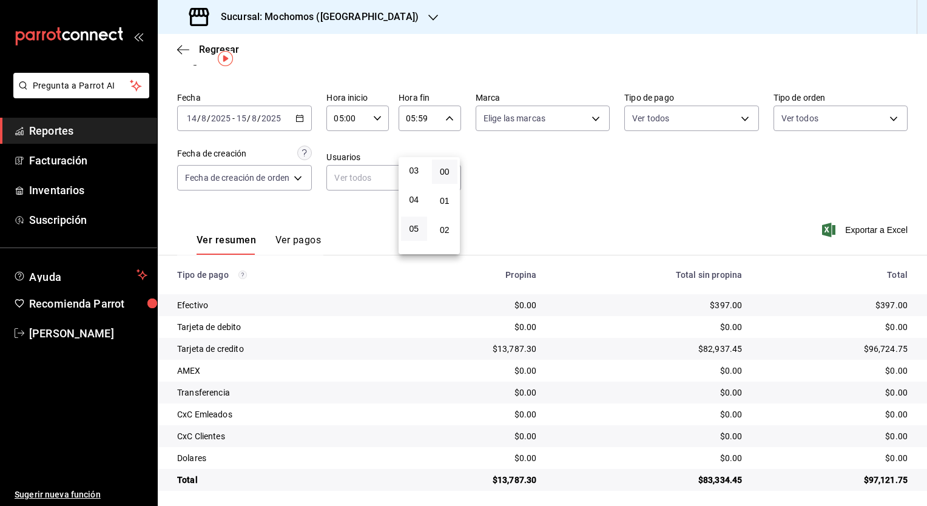
click at [453, 171] on button "00" at bounding box center [445, 172] width 26 height 24
type input "05:00"
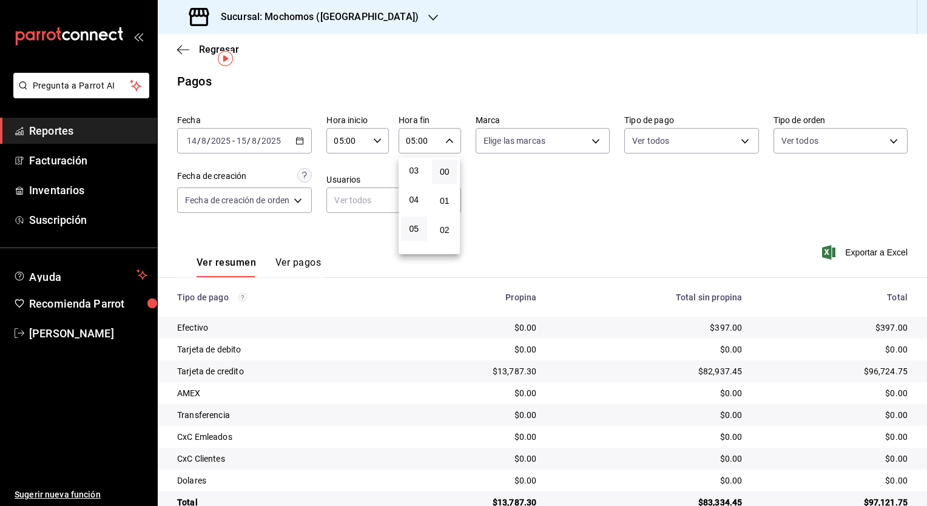
scroll to position [25, 0]
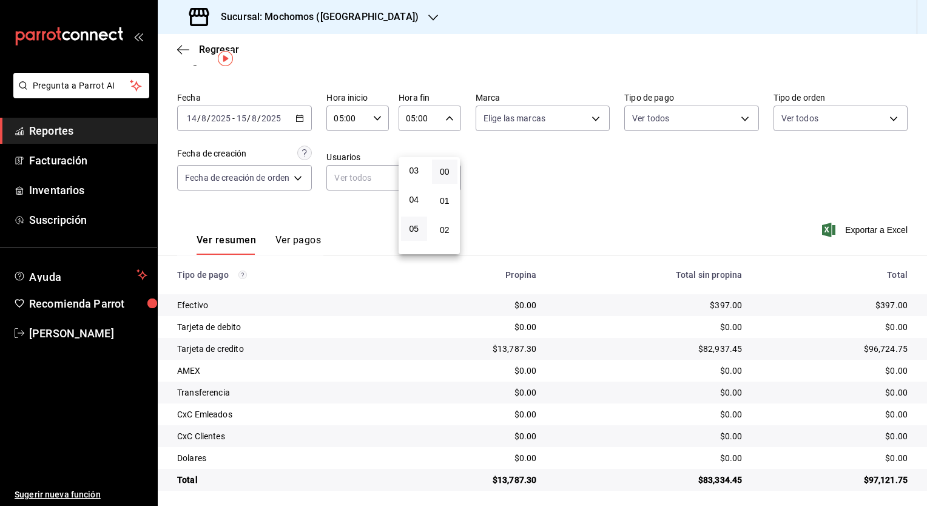
click at [494, 212] on div at bounding box center [463, 253] width 927 height 506
click at [294, 121] on div "[DATE] [DATE] - [DATE] [DATE]" at bounding box center [244, 118] width 135 height 25
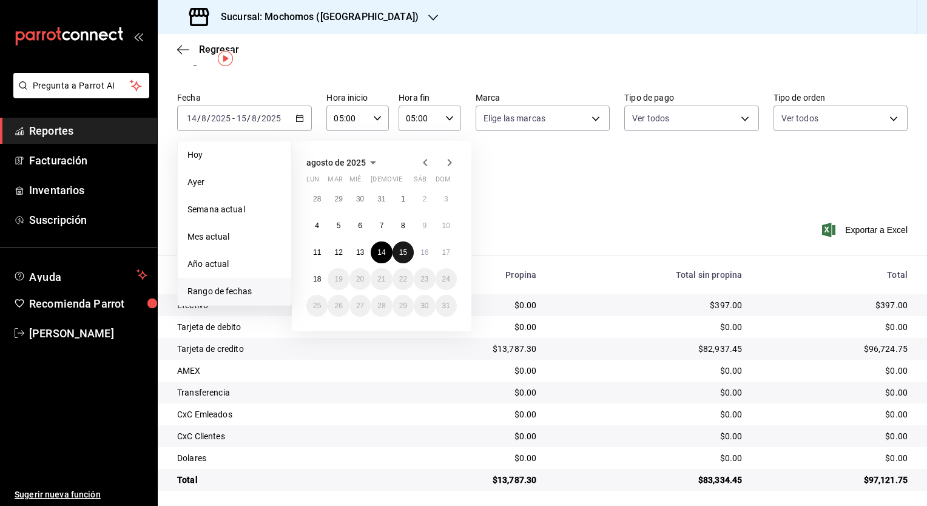
click at [403, 254] on abbr "15" at bounding box center [403, 252] width 8 height 8
click at [424, 255] on abbr "16" at bounding box center [424, 252] width 8 height 8
type input "00:00"
type input "23:59"
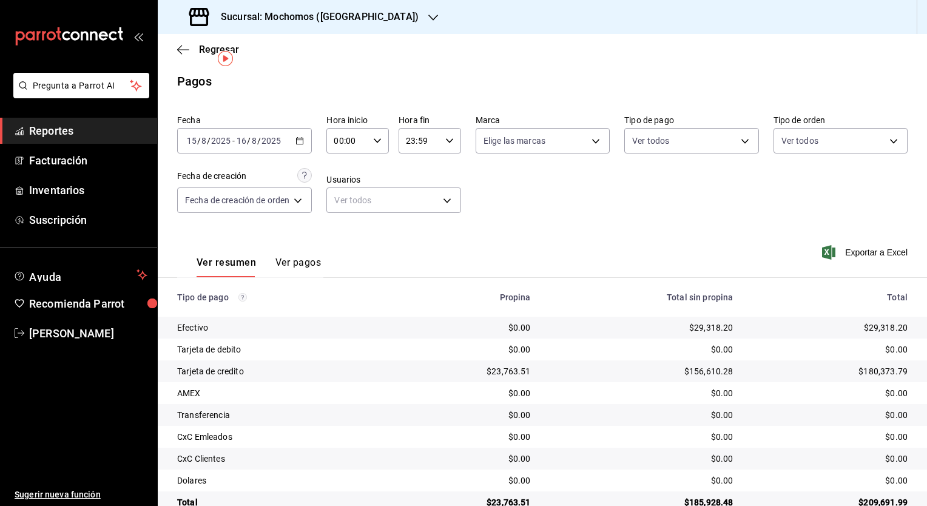
scroll to position [25, 0]
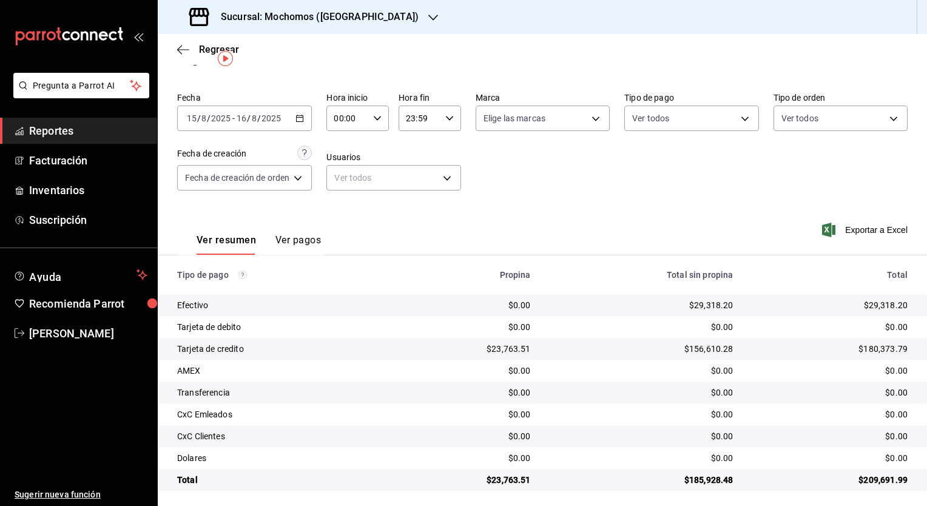
click at [379, 123] on div "00:00 Hora inicio" at bounding box center [357, 118] width 62 height 25
click at [342, 212] on span "05" at bounding box center [343, 210] width 12 height 10
type input "05:00"
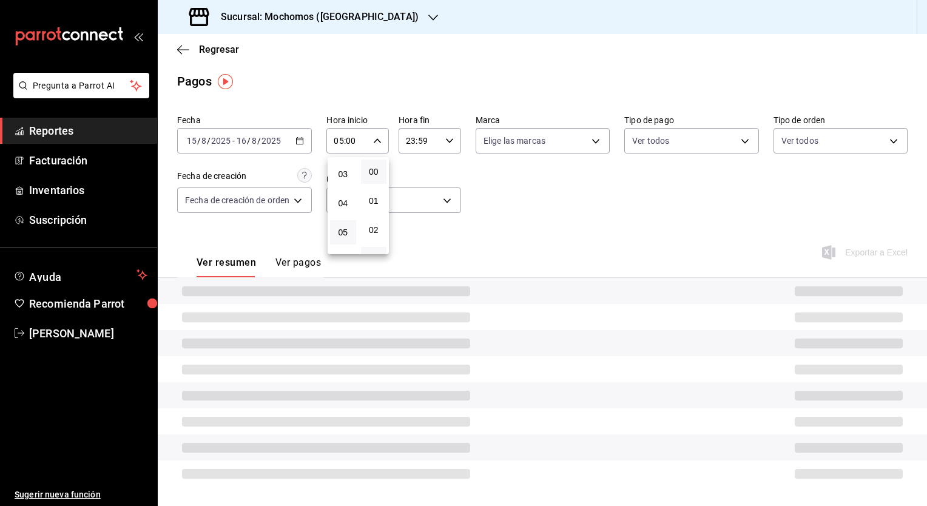
scroll to position [25, 0]
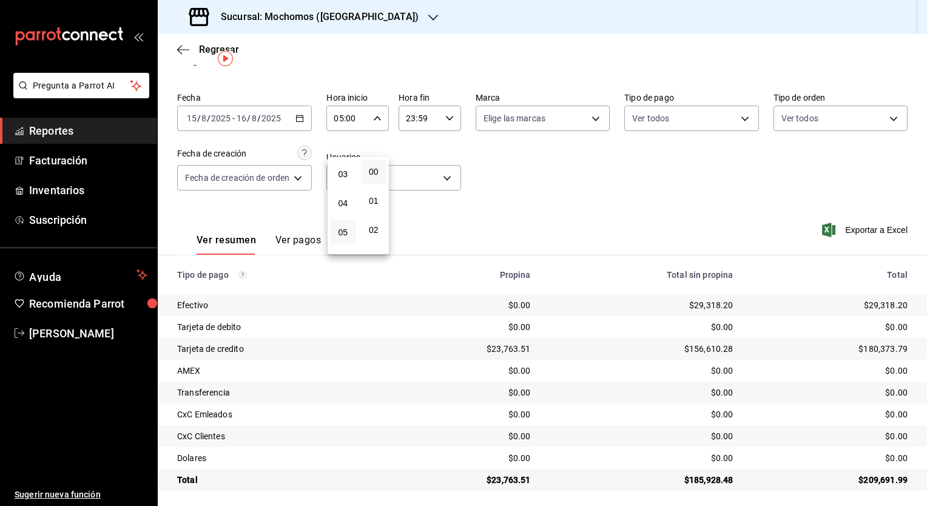
click at [442, 120] on div at bounding box center [463, 253] width 927 height 506
click at [447, 119] on icon "button" at bounding box center [449, 118] width 8 height 8
click at [414, 207] on button "05" at bounding box center [414, 210] width 26 height 24
click at [444, 181] on button "00" at bounding box center [445, 172] width 26 height 24
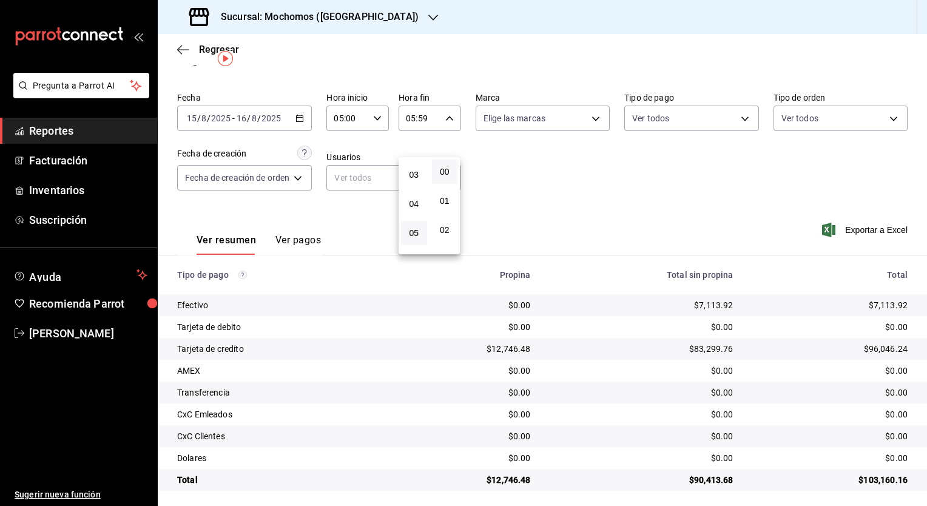
type input "05:00"
click at [524, 261] on div at bounding box center [463, 253] width 927 height 506
click at [300, 115] on \(Stroke\) "button" at bounding box center [299, 118] width 7 height 7
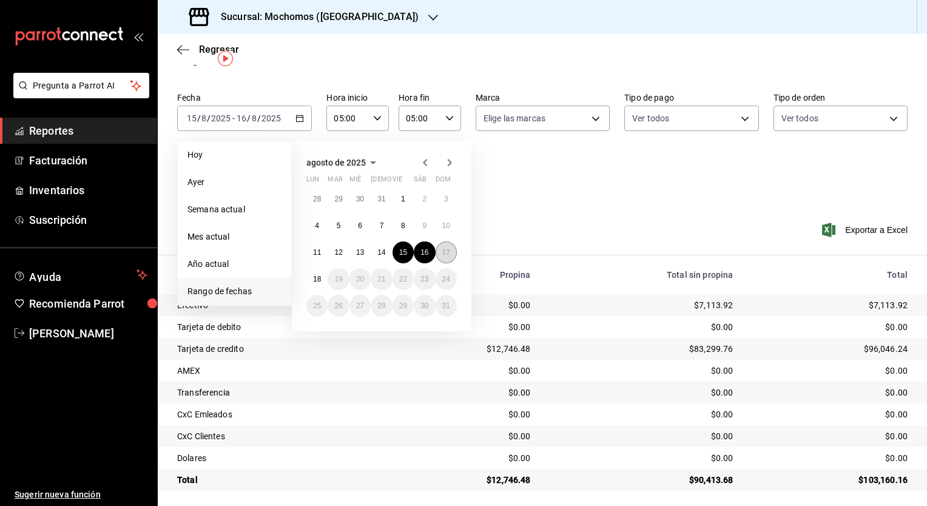
click at [445, 252] on abbr "17" at bounding box center [446, 252] width 8 height 8
click at [313, 277] on abbr "18" at bounding box center [317, 279] width 8 height 8
type input "00:00"
type input "23:59"
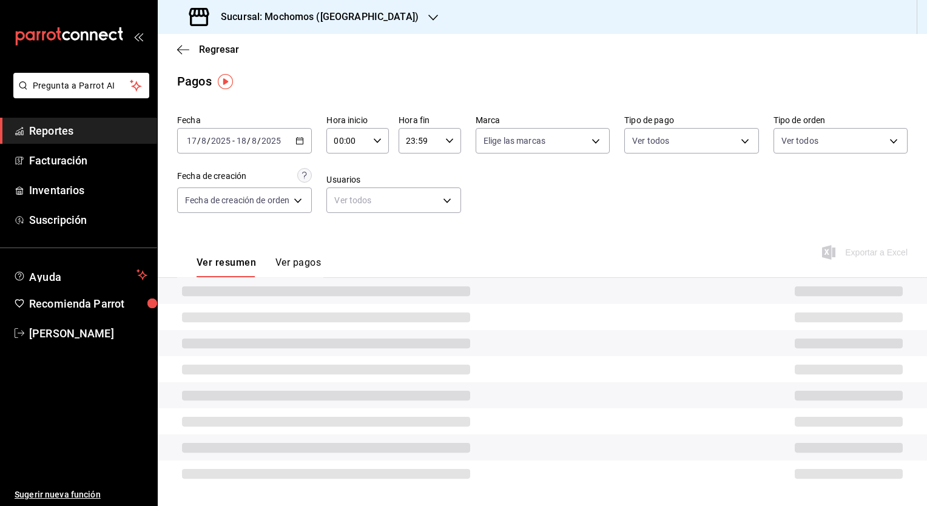
click at [376, 144] on icon "button" at bounding box center [377, 141] width 8 height 8
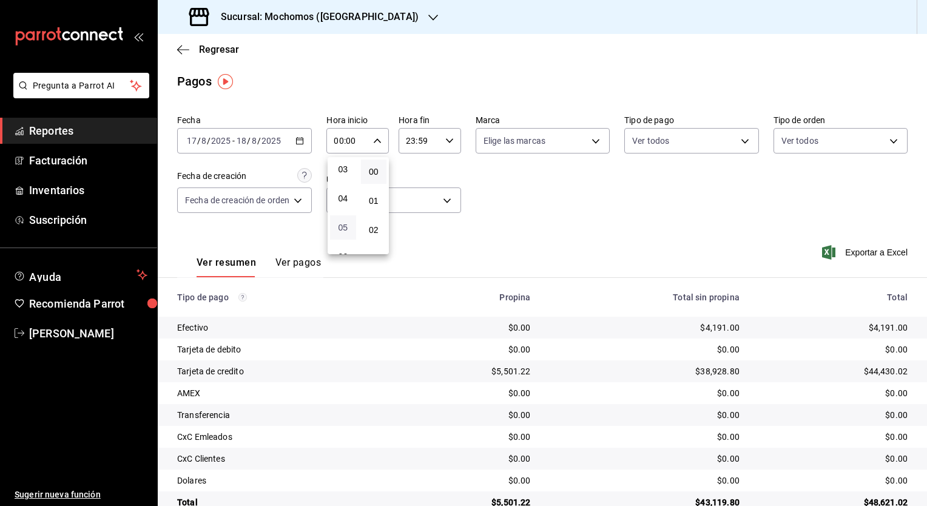
click at [343, 229] on span "05" at bounding box center [343, 228] width 12 height 10
type input "05:00"
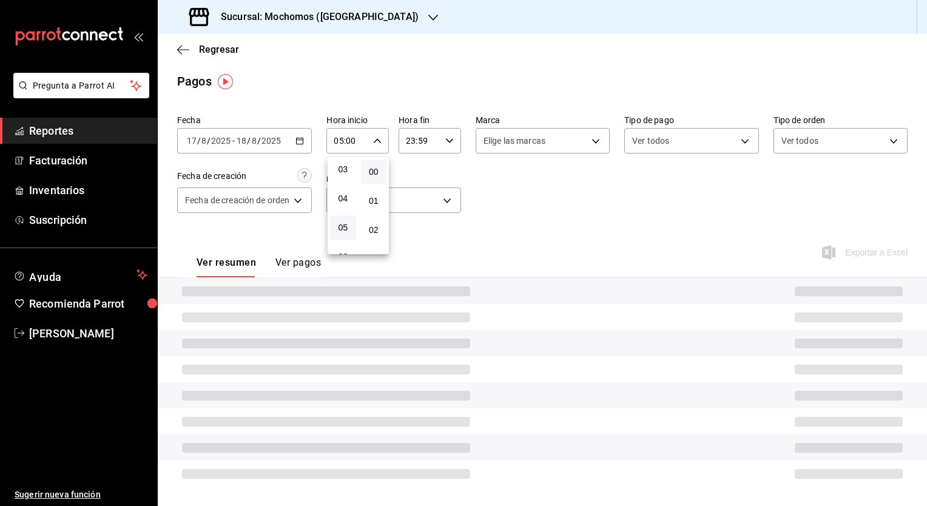
click at [453, 144] on div at bounding box center [463, 253] width 927 height 506
click at [451, 143] on icon "button" at bounding box center [449, 141] width 8 height 8
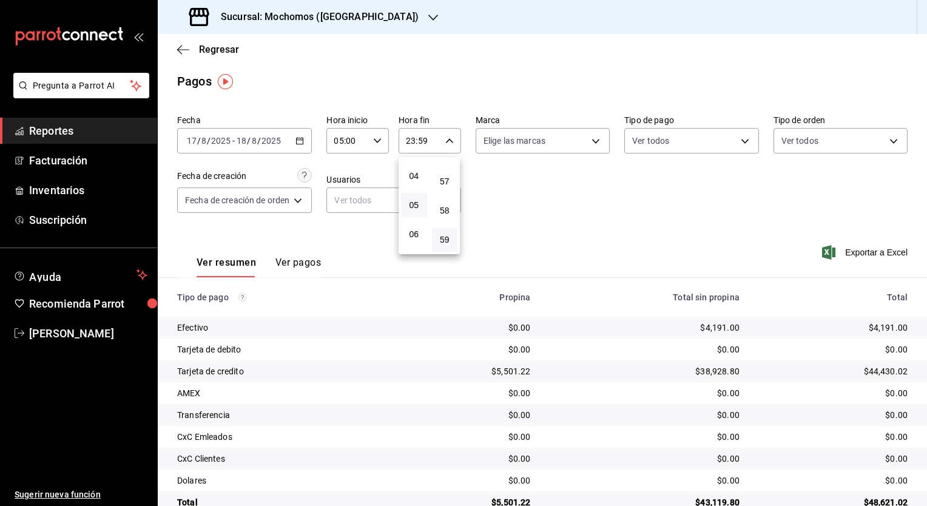
click at [415, 215] on button "05" at bounding box center [414, 205] width 26 height 24
click at [449, 177] on button "00" at bounding box center [445, 172] width 26 height 24
type input "05:00"
click at [553, 272] on div at bounding box center [463, 253] width 927 height 506
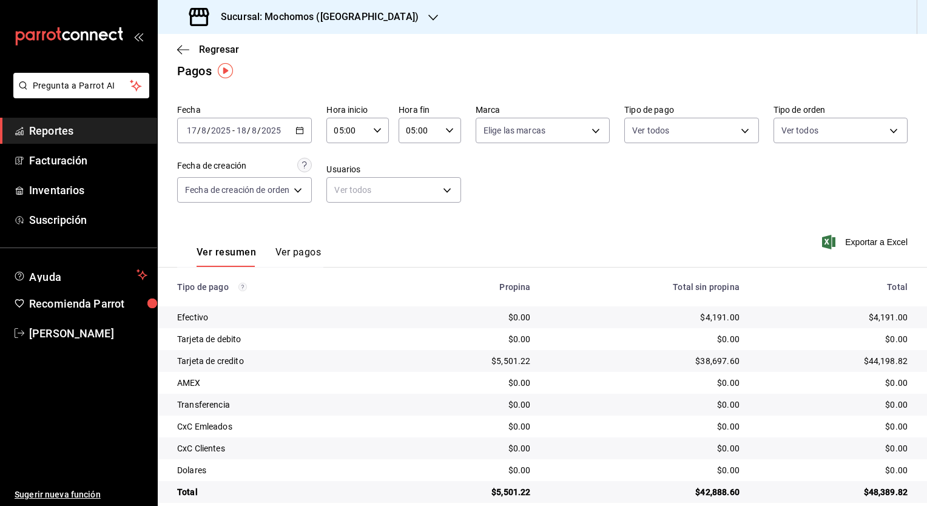
scroll to position [13, 0]
